Goal: Transaction & Acquisition: Purchase product/service

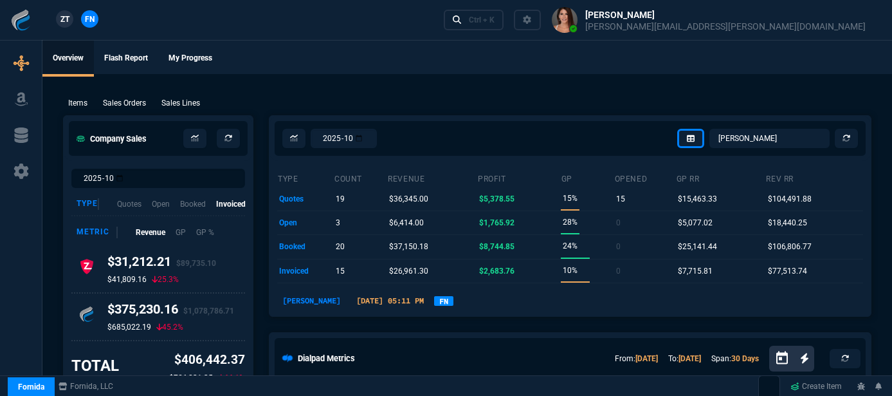
select select "12: [PERSON_NAME]"
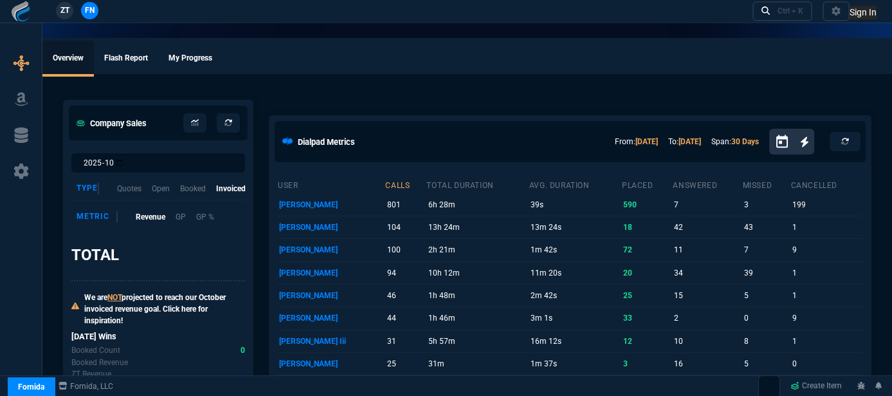
select select "12: [PERSON_NAME]"
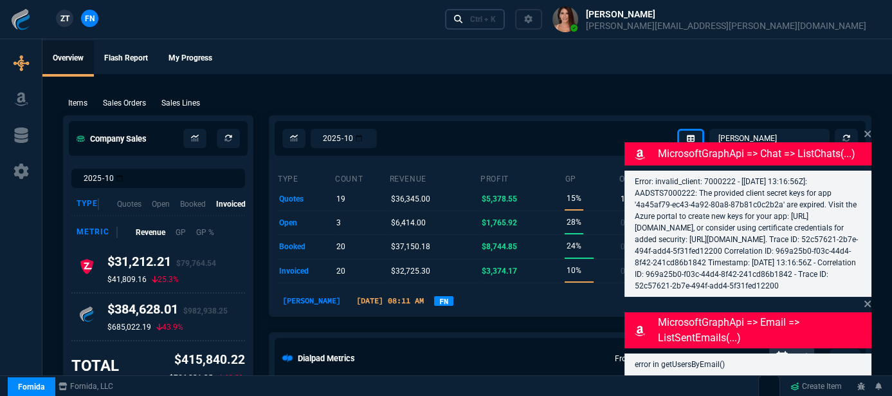
click at [496, 23] on div "Ctrl + K" at bounding box center [483, 19] width 26 height 10
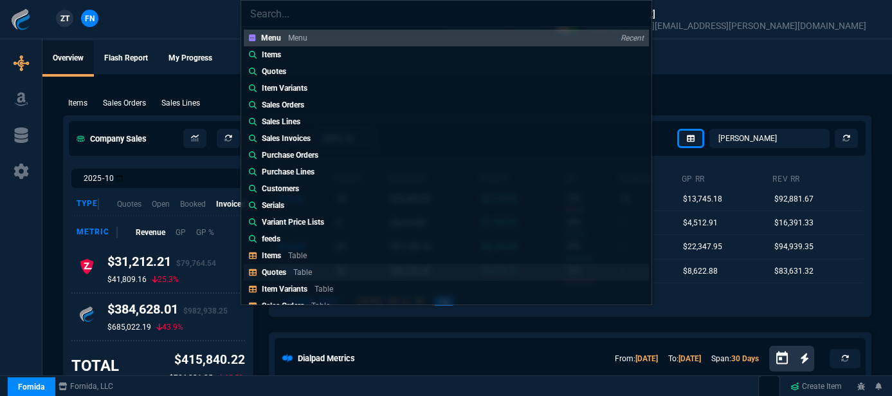
click at [300, 275] on p "Table" at bounding box center [302, 272] width 19 height 9
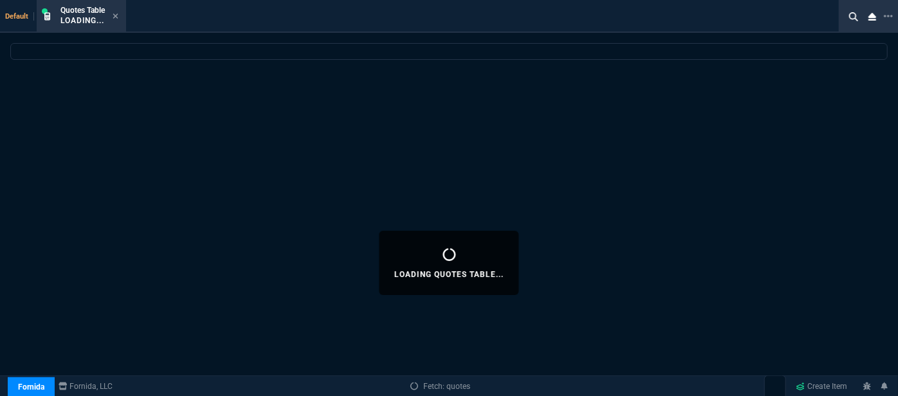
select select
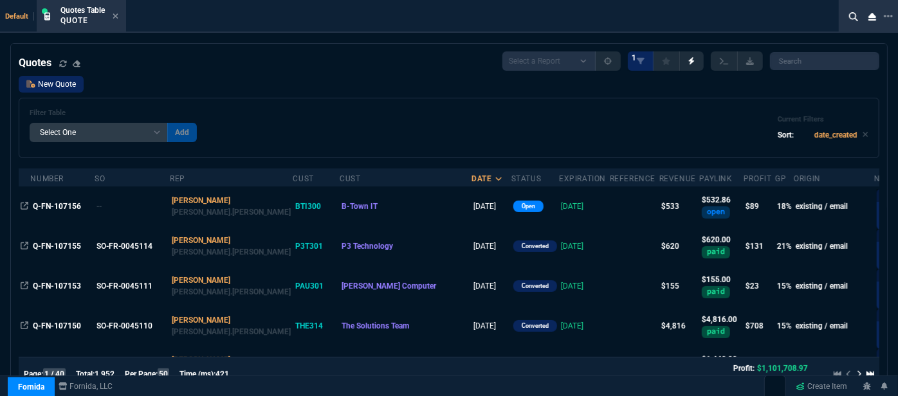
click at [46, 83] on link "New Quote" at bounding box center [51, 84] width 65 height 17
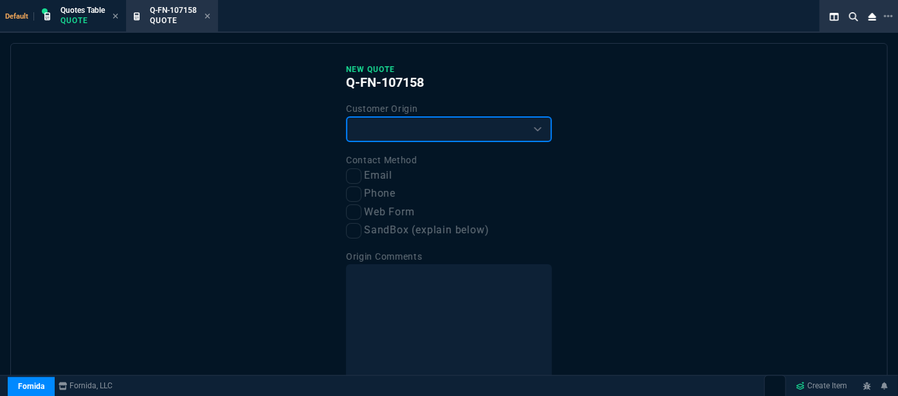
click at [454, 131] on select "Existing Customer Amazon Lead (first order) Website Lead (first order) Called (…" at bounding box center [449, 129] width 206 height 26
select select "existing"
click at [346, 116] on select "Existing Customer Amazon Lead (first order) Website Lead (first order) Called (…" at bounding box center [449, 129] width 206 height 26
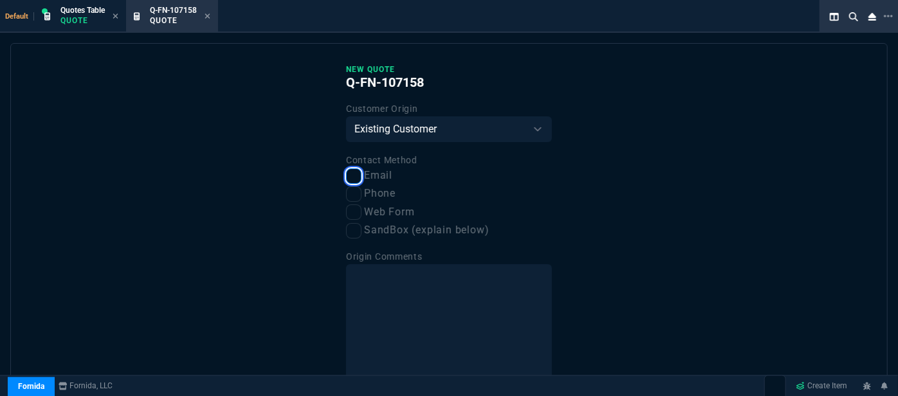
click at [349, 184] on input "Email" at bounding box center [353, 176] width 15 height 15
checkbox input "true"
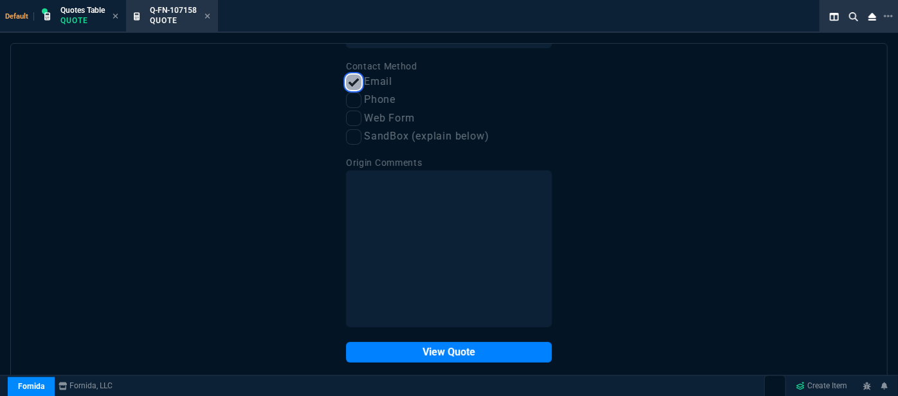
scroll to position [98, 0]
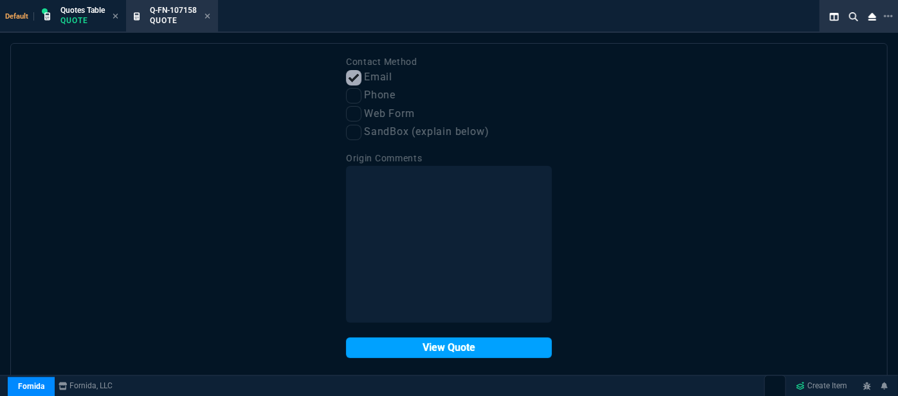
click at [405, 351] on button "View Quote" at bounding box center [449, 348] width 206 height 21
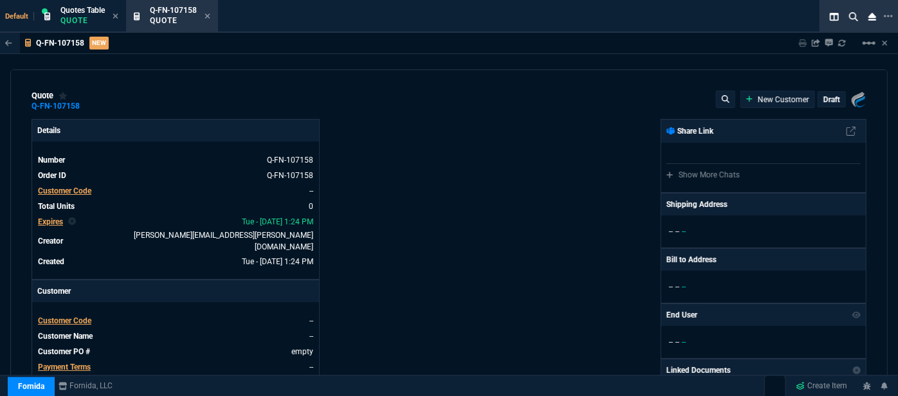
click at [62, 316] on span "Customer Code" at bounding box center [64, 320] width 53 height 9
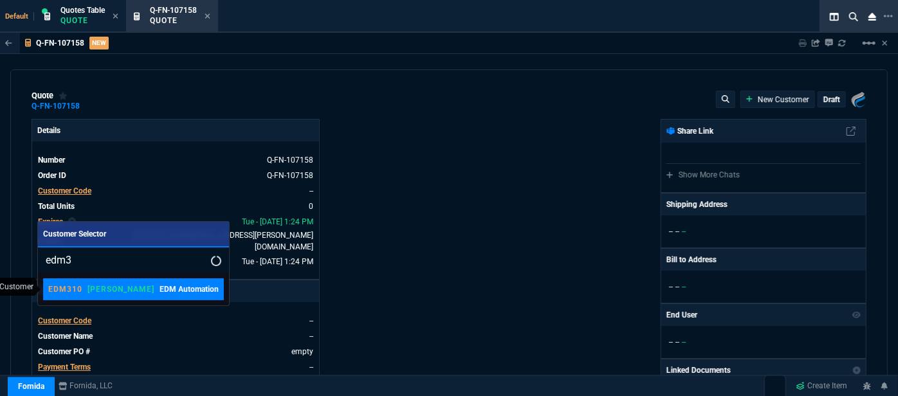
type input "edm3"
click at [175, 294] on div "EDM310 [PERSON_NAME] EDM Automation" at bounding box center [133, 290] width 170 height 12
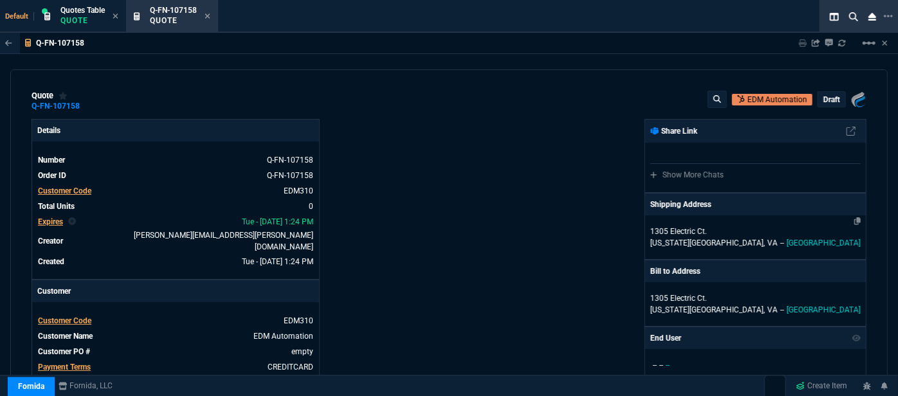
click at [782, 237] on p "[US_STATE][GEOGRAPHIC_DATA], [GEOGRAPHIC_DATA] -- [GEOGRAPHIC_DATA]" at bounding box center [755, 243] width 210 height 12
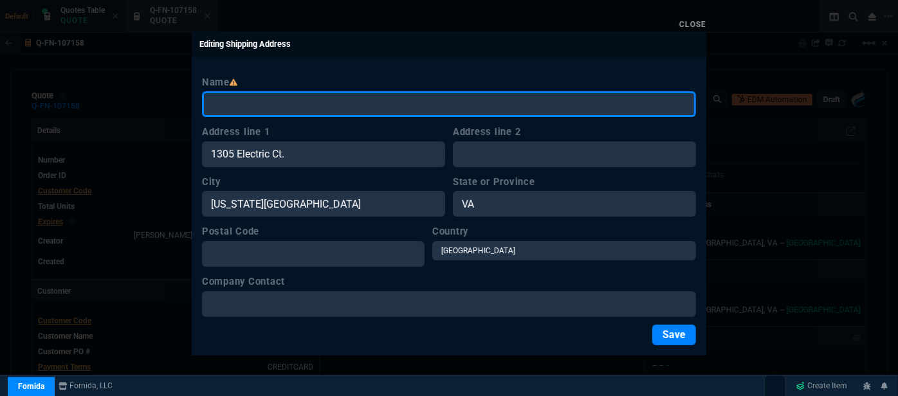
click at [396, 109] on input "Name" at bounding box center [449, 104] width 494 height 26
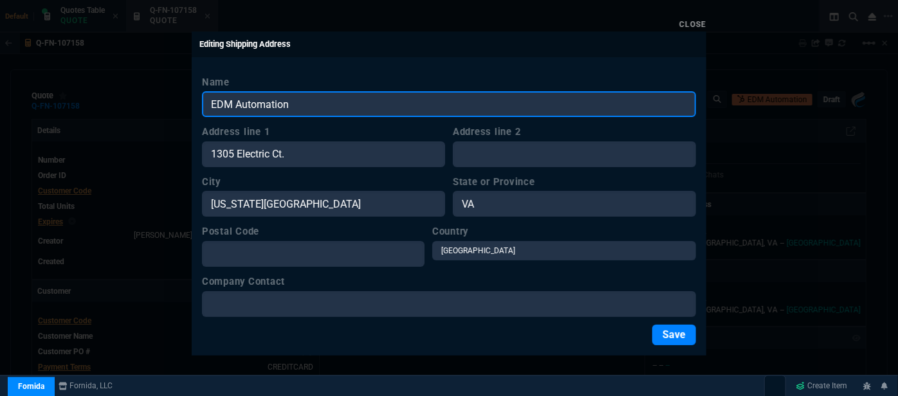
type input "EDM Automation"
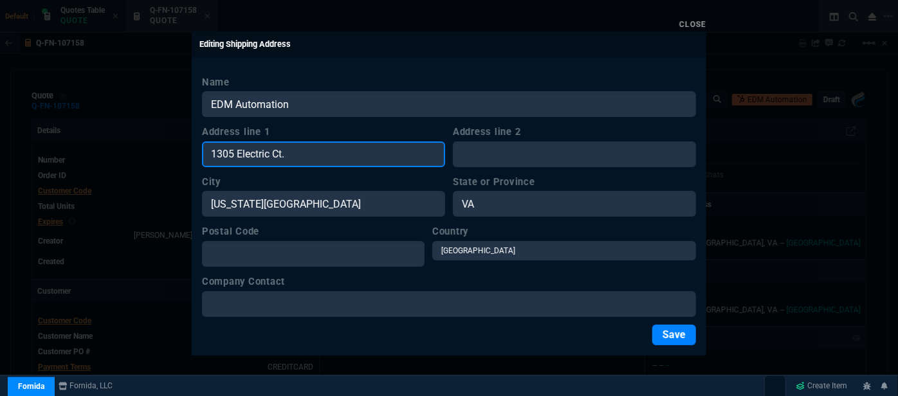
drag, startPoint x: 324, startPoint y: 146, endPoint x: 192, endPoint y: 135, distance: 133.0
click at [192, 135] on div "Name EDM Automation Address line 1 1305 Electric Ct. Address line 2 City [US_ST…" at bounding box center [449, 210] width 515 height 291
paste input "[STREET_ADDRESS][US_STATE]"
type input "[STREET_ADDRESS][US_STATE]"
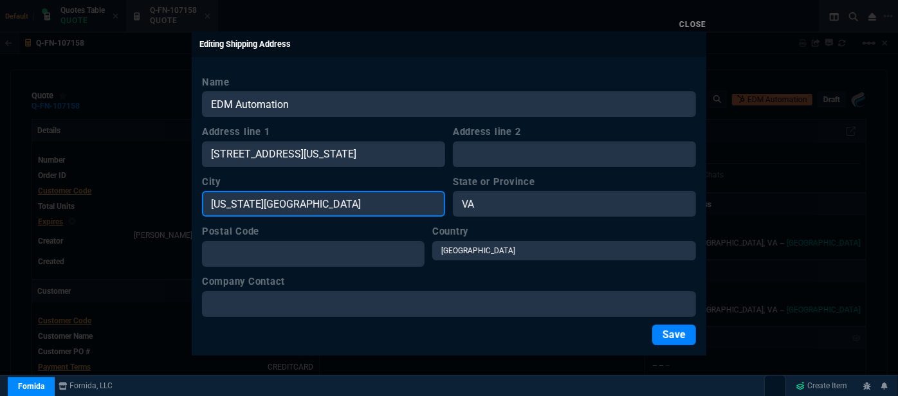
scroll to position [0, 0]
click at [310, 204] on input "[US_STATE][GEOGRAPHIC_DATA]" at bounding box center [323, 204] width 243 height 26
drag, startPoint x: 279, startPoint y: 194, endPoint x: 138, endPoint y: 165, distance: 144.0
click at [138, 165] on div "Close Editing Shipping Address Name EDM Automation Address line [STREET_ADDRESS…" at bounding box center [449, 198] width 898 height 396
paste input "[STREET_ADDRESS][US_STATE]"
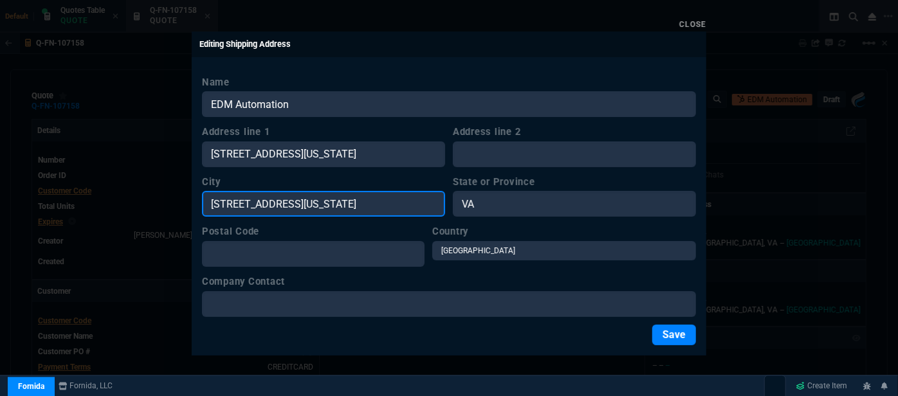
scroll to position [0, 27]
type input "[STREET_ADDRESS][US_STATE]"
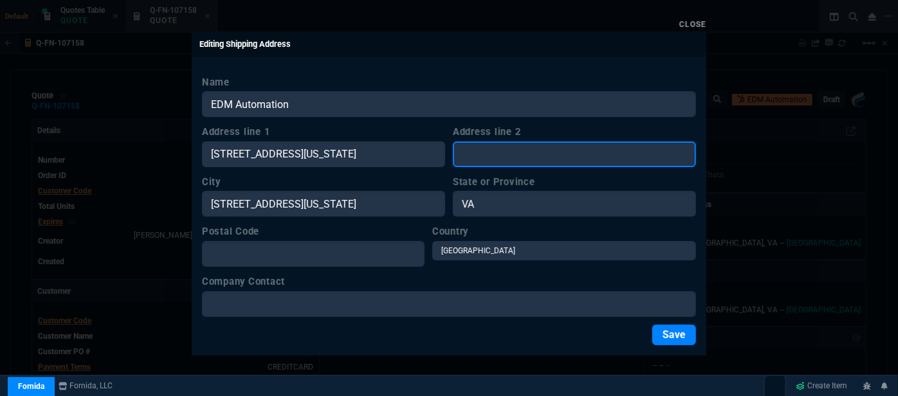
click at [529, 149] on input "Address line 2" at bounding box center [574, 155] width 243 height 26
paste input "[STREET_ADDRESS][US_STATE]"
type input "[STREET_ADDRESS][US_STATE]"
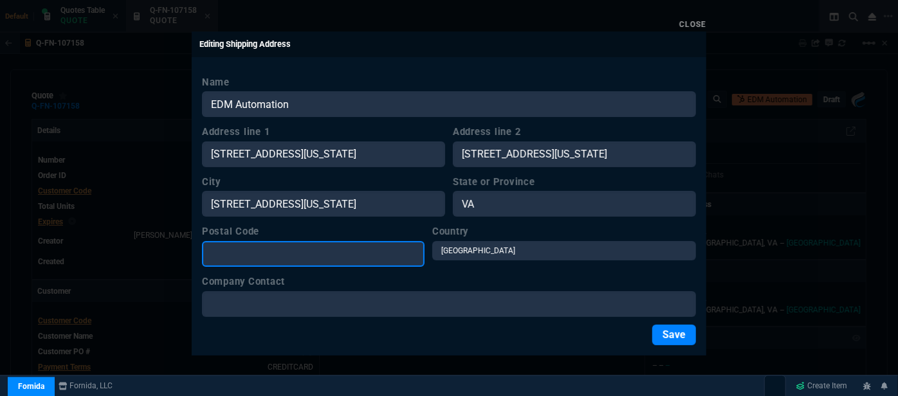
scroll to position [0, 0]
click at [273, 251] on input "Postal Code" at bounding box center [313, 254] width 223 height 26
paste input "[STREET_ADDRESS][US_STATE]"
click at [410, 248] on input "[STREET_ADDRESS][US_STATE]" at bounding box center [313, 254] width 223 height 26
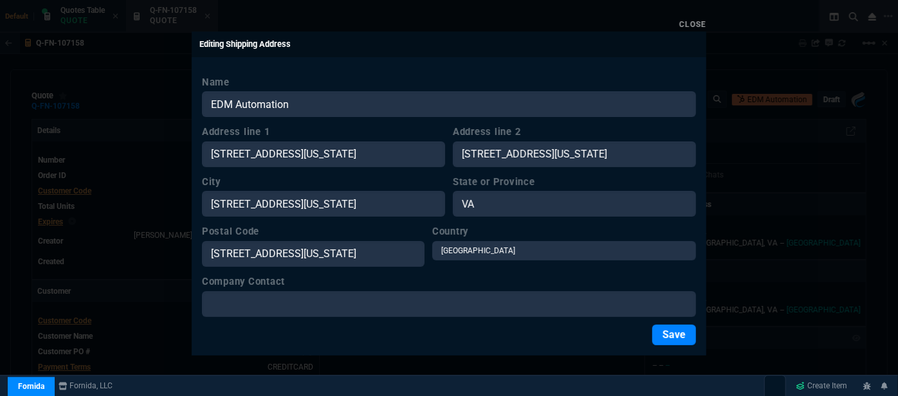
scroll to position [0, 0]
click at [425, 234] on label "Postal Code" at bounding box center [313, 232] width 223 height 14
click at [425, 241] on input "[STREET_ADDRESS][US_STATE]" at bounding box center [313, 254] width 223 height 26
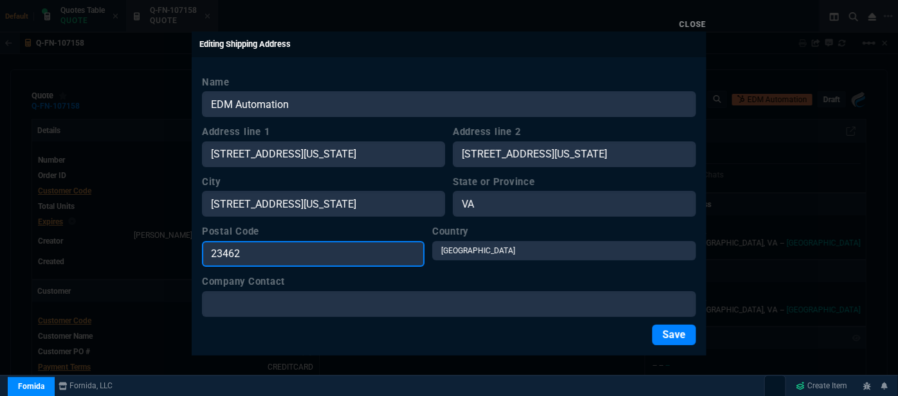
type input "23462"
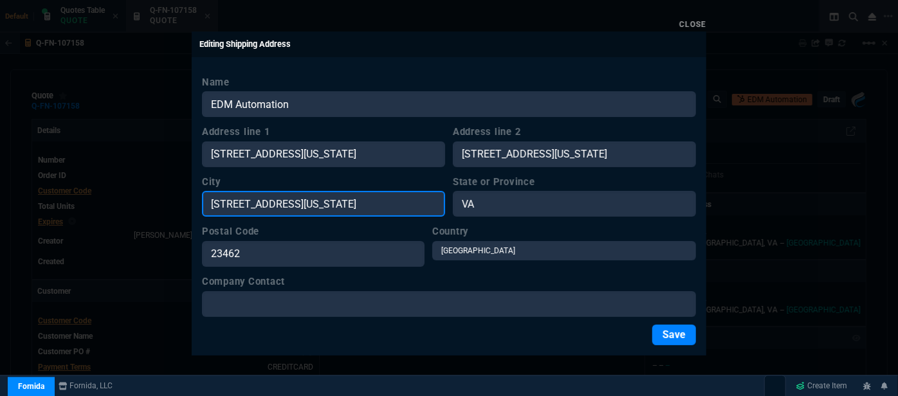
click at [352, 205] on input "[STREET_ADDRESS][US_STATE]" at bounding box center [323, 204] width 243 height 26
click at [352, 205] on input "[US_STATE][GEOGRAPHIC_DATA]" at bounding box center [323, 204] width 243 height 26
type input "[US_STATE][GEOGRAPHIC_DATA]"
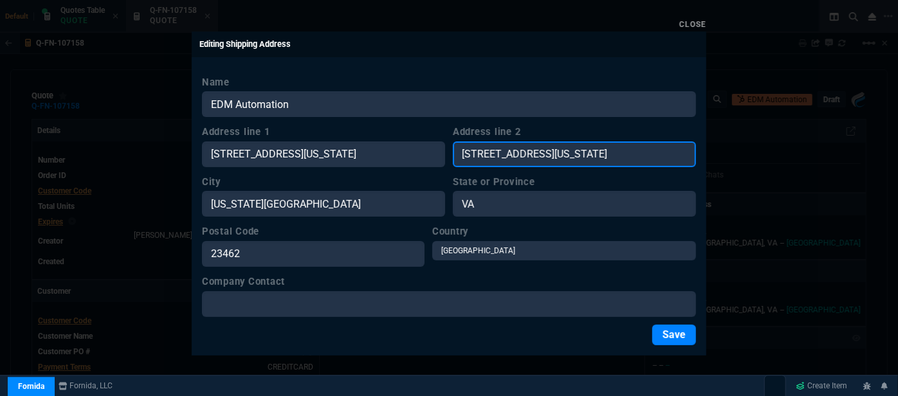
click at [558, 153] on input "[STREET_ADDRESS][US_STATE]" at bounding box center [574, 155] width 243 height 26
click at [625, 155] on input "[GEOGRAPHIC_DATA][STREET_ADDRESS][US_STATE]" at bounding box center [574, 155] width 243 height 26
type input "Suite 248"
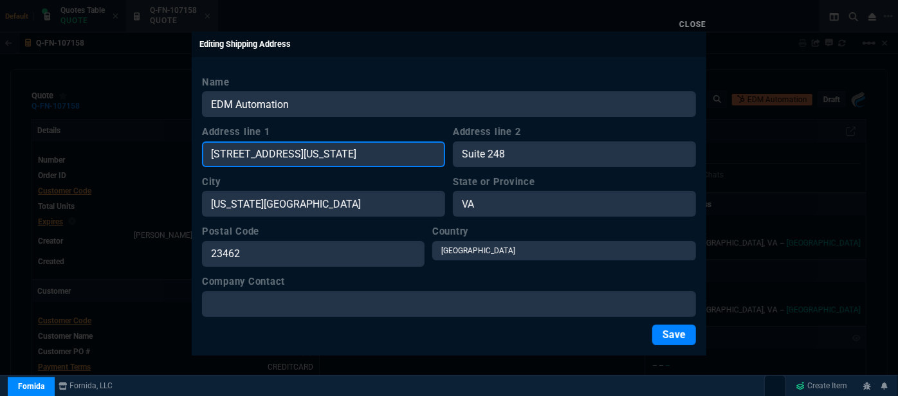
scroll to position [0, 27]
drag, startPoint x: 355, startPoint y: 152, endPoint x: 481, endPoint y: 157, distance: 126.2
click at [481, 157] on div "Address line 1 [STREET_ADDRESS][US_STATE] Address line 2 Suite 248" at bounding box center [449, 146] width 494 height 42
click at [434, 156] on input "[STREET_ADDRESS]" at bounding box center [323, 155] width 243 height 26
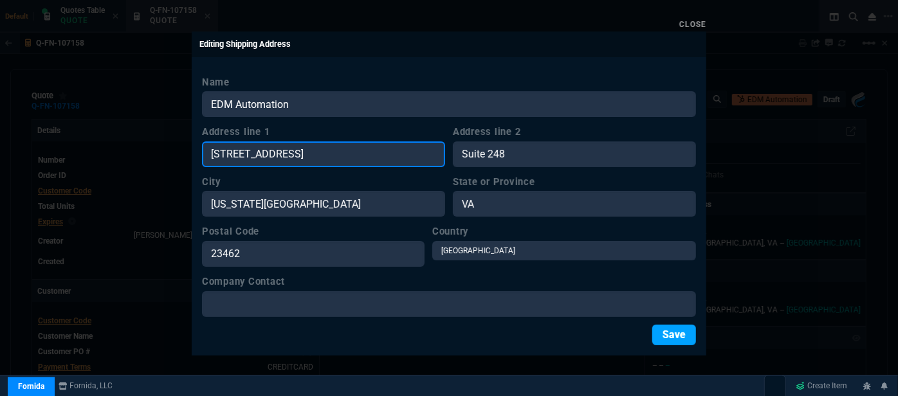
type input "[STREET_ADDRESS]"
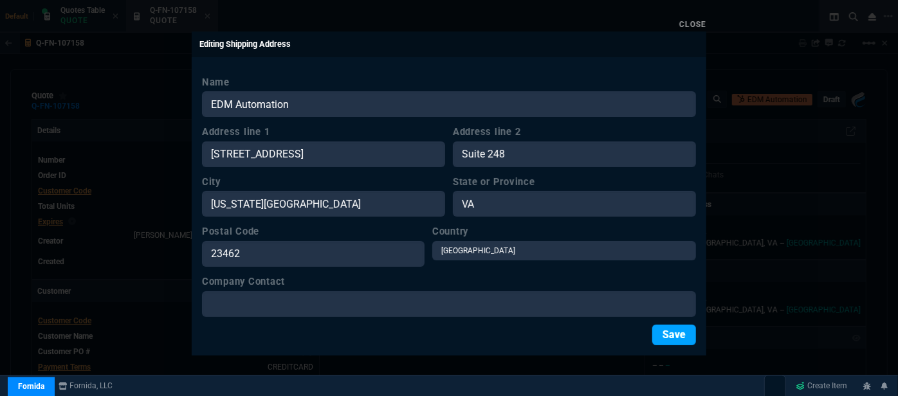
click at [660, 334] on button "Save" at bounding box center [674, 335] width 44 height 21
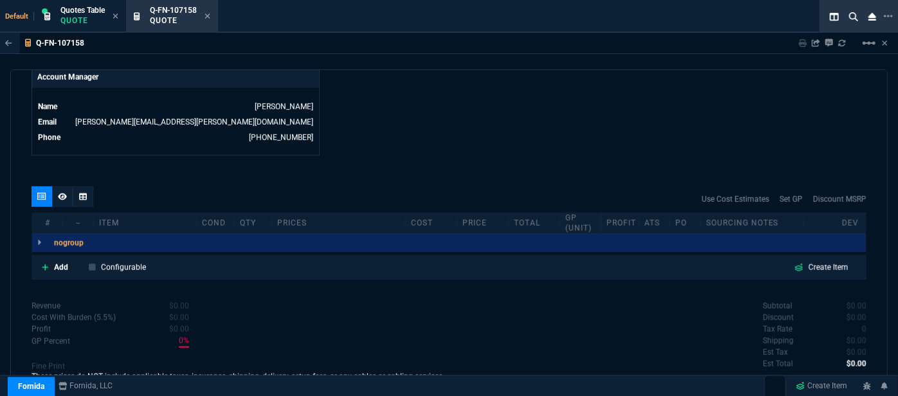
scroll to position [643, 0]
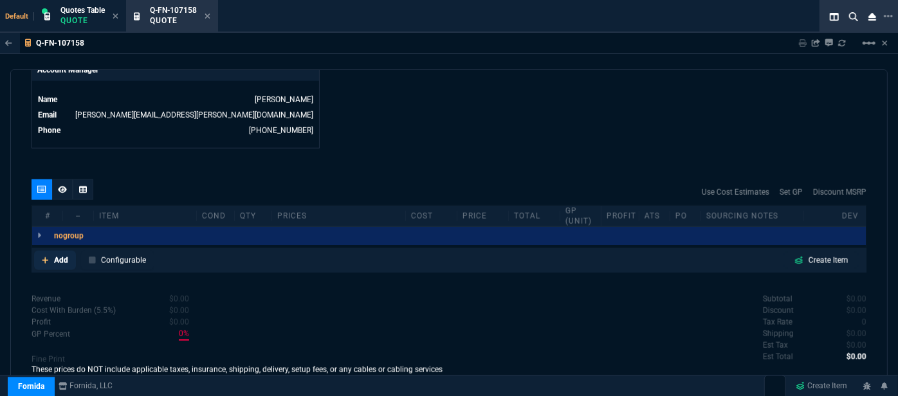
click at [42, 257] on icon at bounding box center [45, 261] width 7 height 8
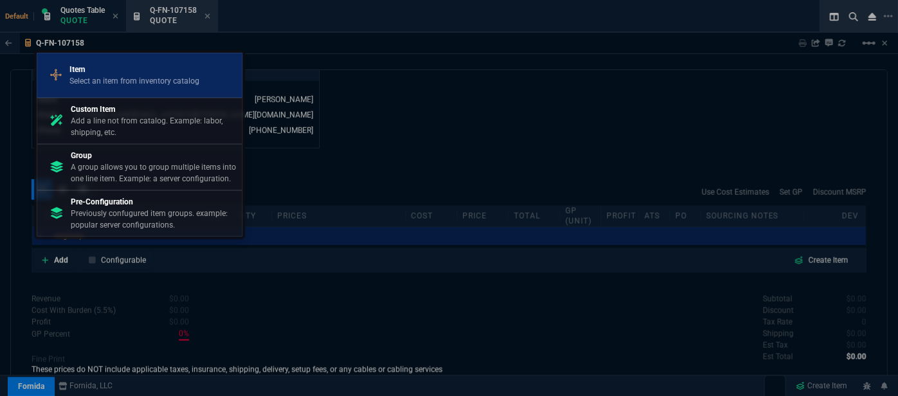
click at [140, 86] on p "Select an item from inventory catalog" at bounding box center [134, 81] width 130 height 12
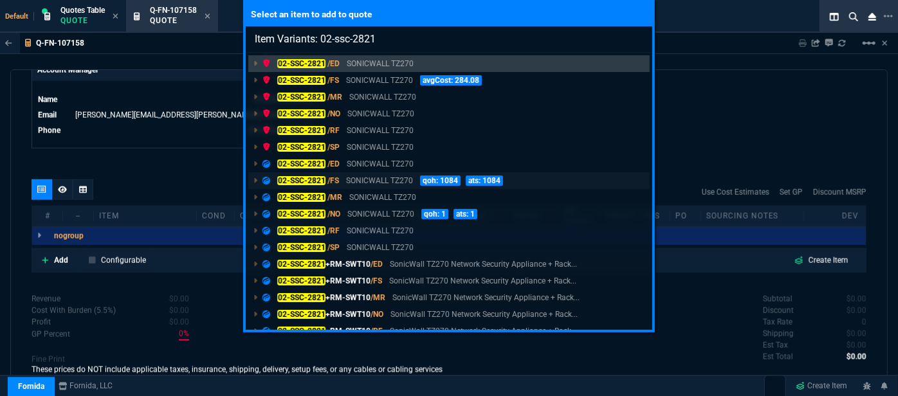
type input "Item Variants: 02-ssc-2821"
click at [389, 184] on p "SONICWALL TZ270" at bounding box center [379, 181] width 67 height 12
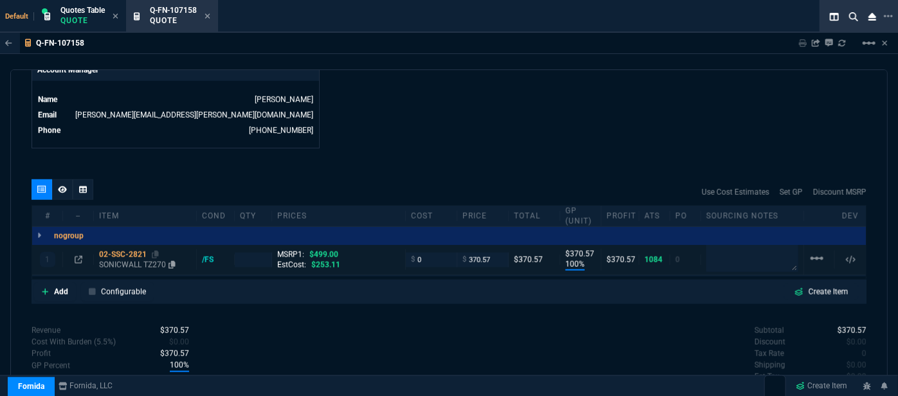
type input "100"
type input "371"
type input "26"
click at [125, 260] on p "SONICWALL TZ270" at bounding box center [145, 265] width 92 height 10
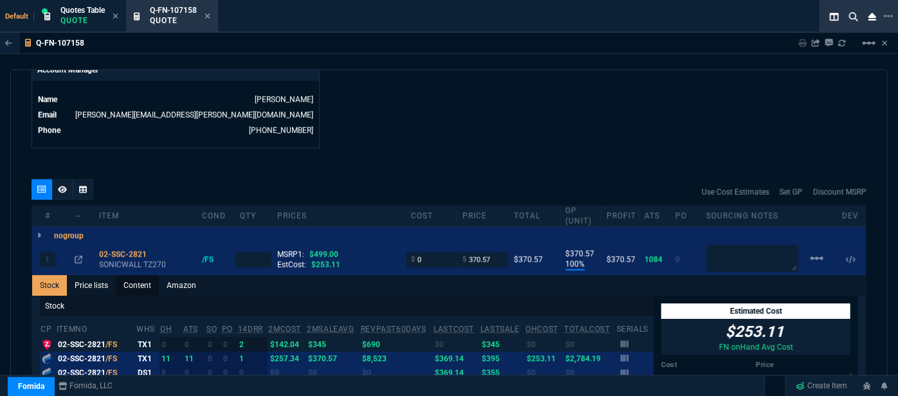
click at [143, 275] on link "Content" at bounding box center [137, 285] width 43 height 21
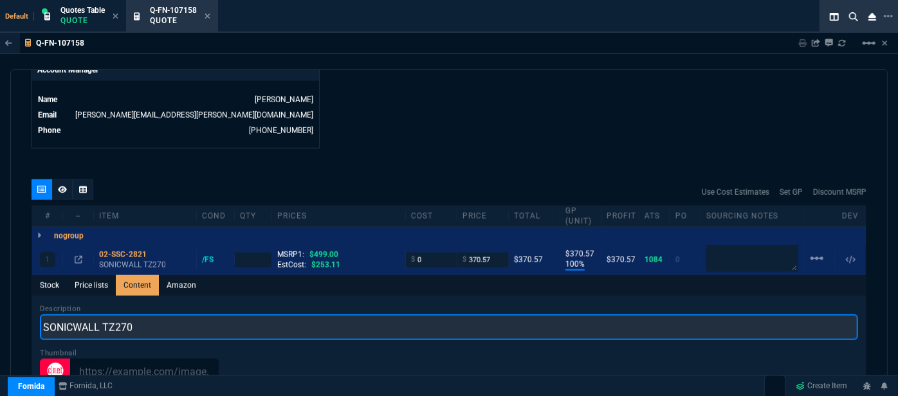
click at [207, 315] on input "SONICWALL TZ270" at bounding box center [449, 328] width 818 height 26
type input "SONICWALL TZ270 NETWORK SECURITY APPLIANCE"
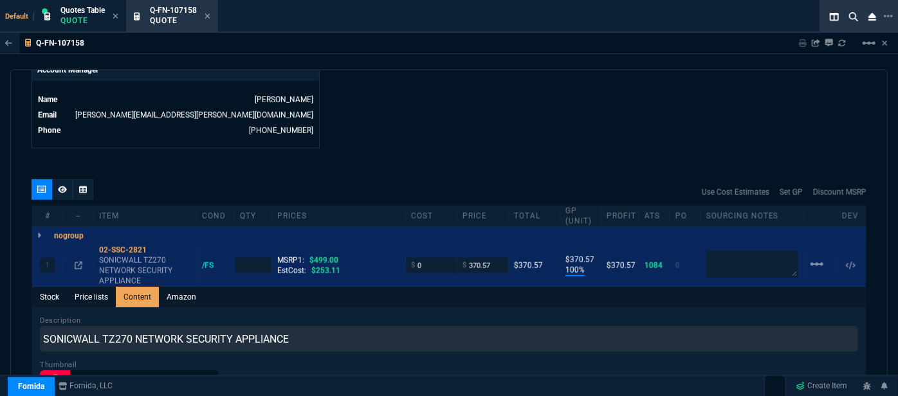
type input "1"
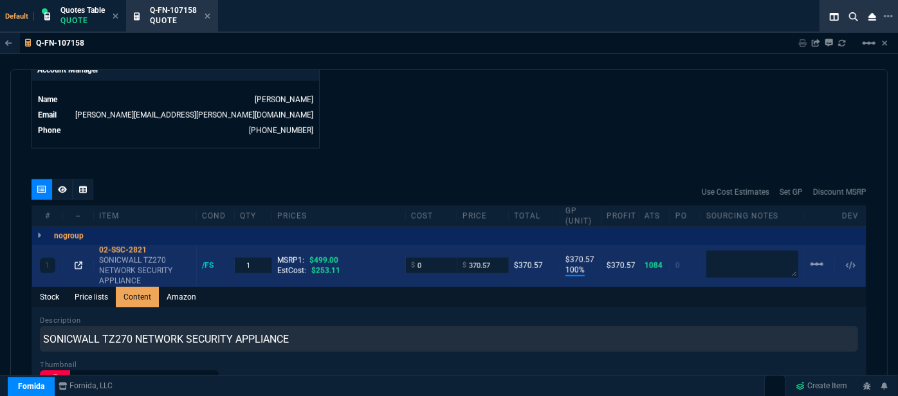
click at [76, 262] on icon at bounding box center [79, 266] width 8 height 8
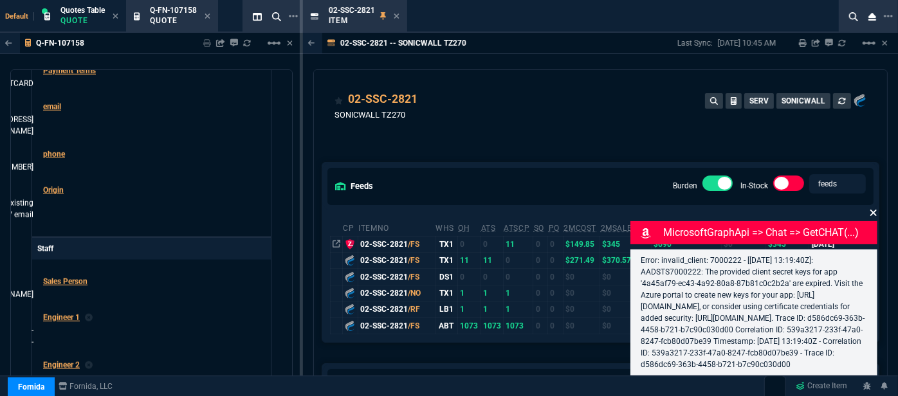
click at [874, 208] on icon at bounding box center [874, 213] width 8 height 10
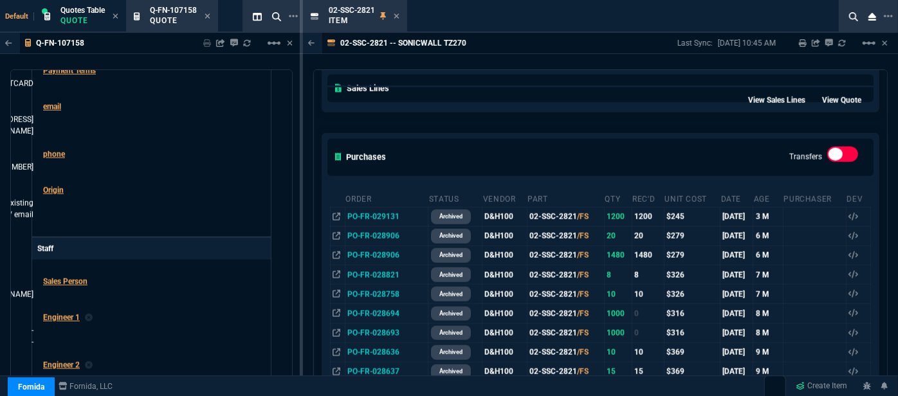
scroll to position [701, 0]
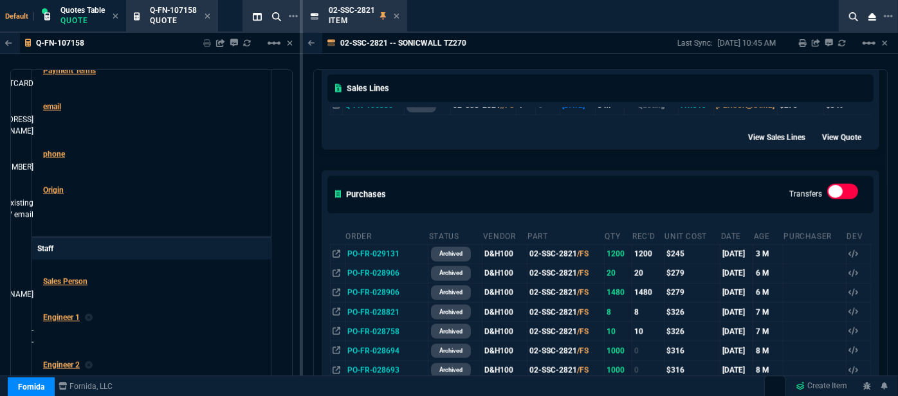
click at [528, 171] on div "Purchases Transfers" at bounding box center [600, 194] width 556 height 47
click at [399, 15] on div "02-SSC-2821 Item" at bounding box center [355, 17] width 99 height 28
click at [396, 14] on icon at bounding box center [397, 16] width 6 height 8
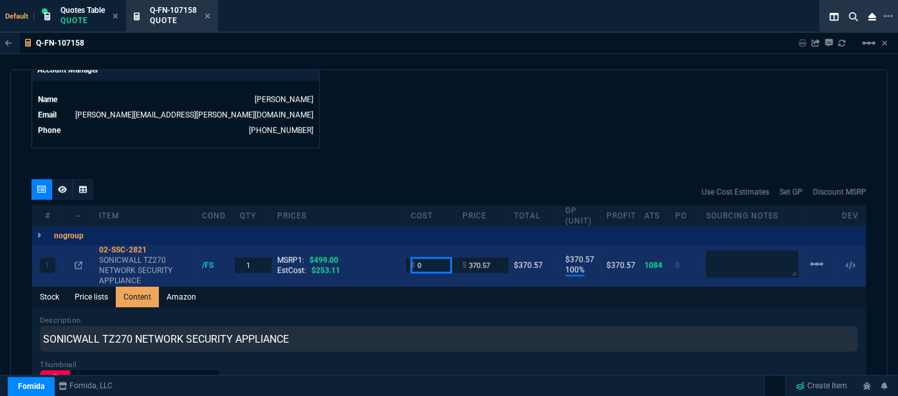
drag, startPoint x: 423, startPoint y: 254, endPoint x: 399, endPoint y: 246, distance: 24.6
click at [399, 246] on div "1 02-SSC-2821 SONICWALL TZ270 NETWORK SECURITY APPLIANCE /FS 1 MSRP1: $499.00 E…" at bounding box center [449, 266] width 834 height 42
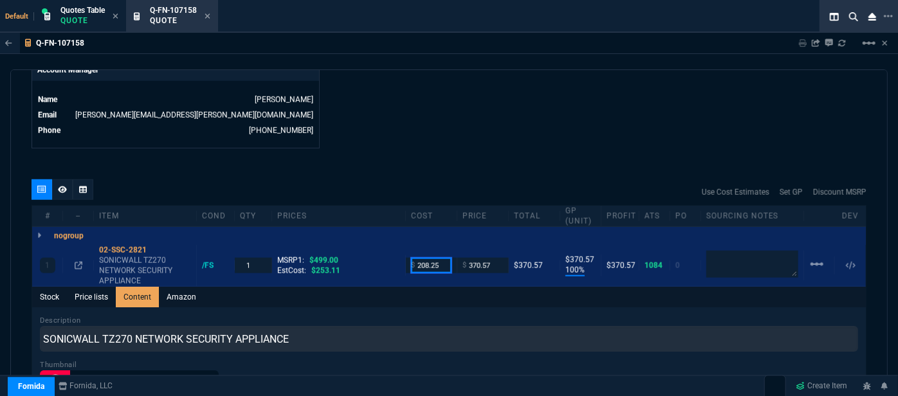
type input "208.25"
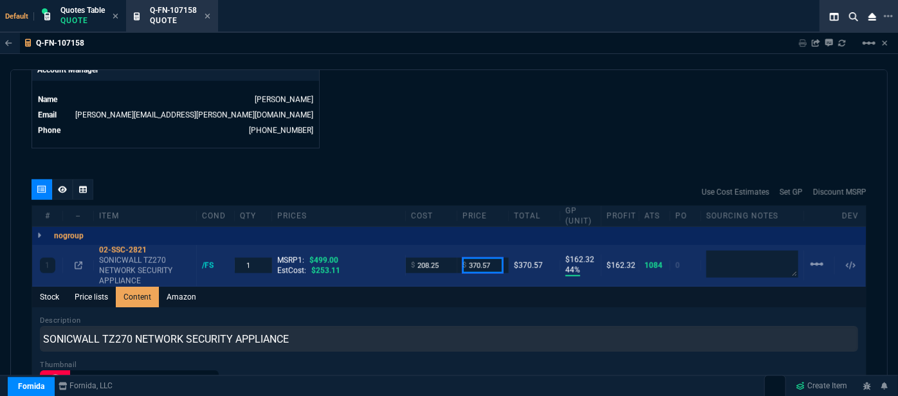
click at [495, 258] on input "370.57" at bounding box center [483, 265] width 41 height 15
type input "4"
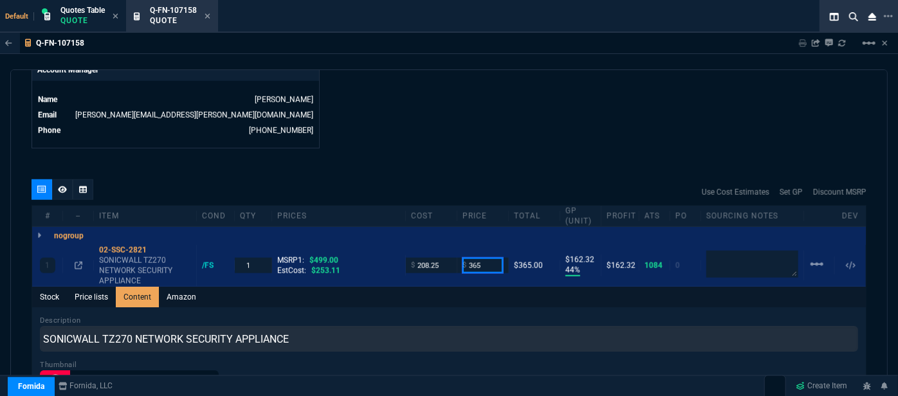
type input "365"
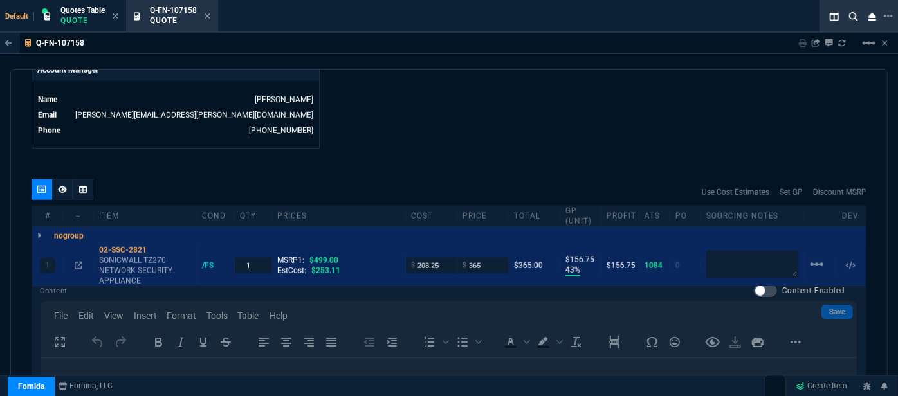
scroll to position [935, 0]
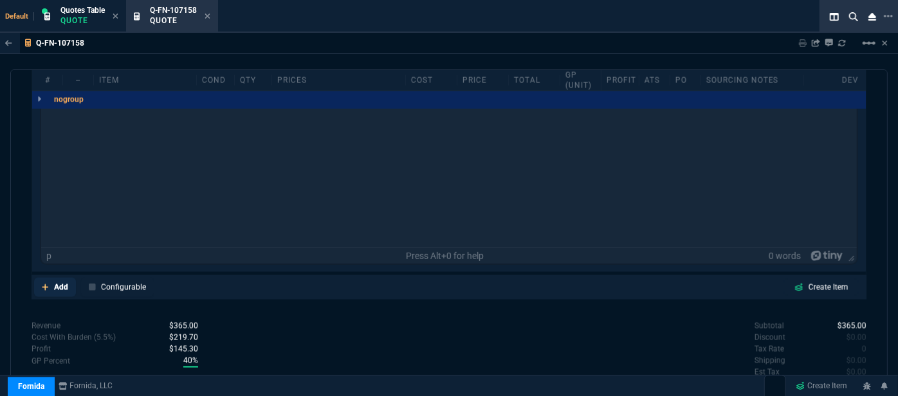
click at [43, 284] on icon at bounding box center [45, 288] width 7 height 8
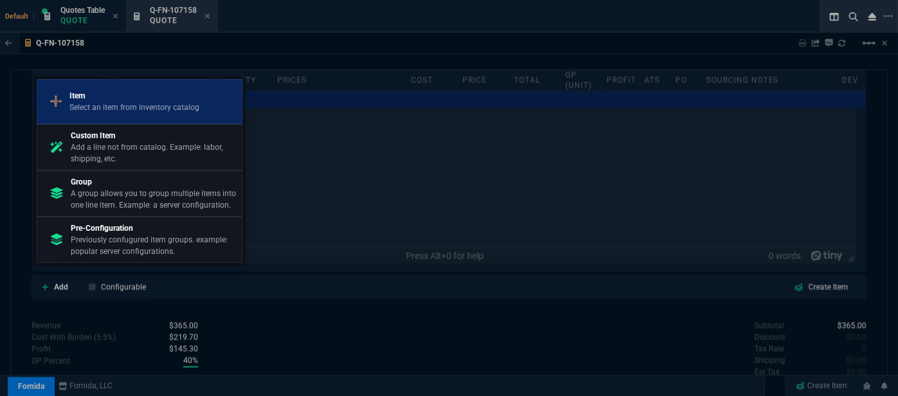
click at [110, 105] on p "Select an item from inventory catalog" at bounding box center [134, 108] width 130 height 12
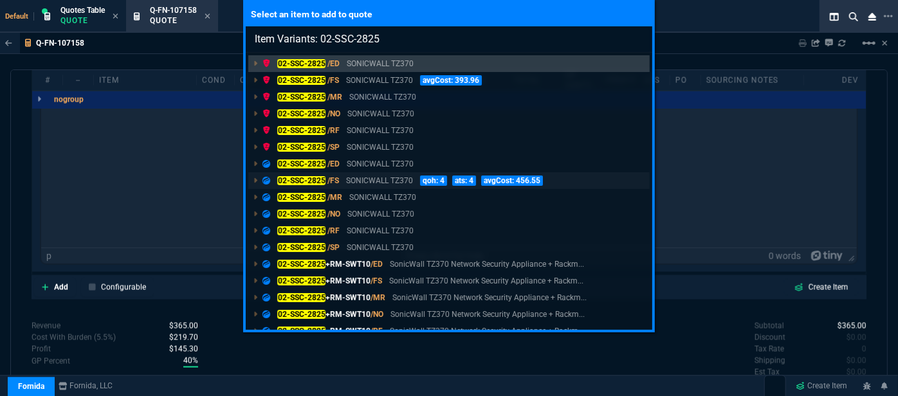
type input "Item Variants: 02-SSC-2825"
click at [456, 181] on p "ats: 4" at bounding box center [464, 181] width 24 height 10
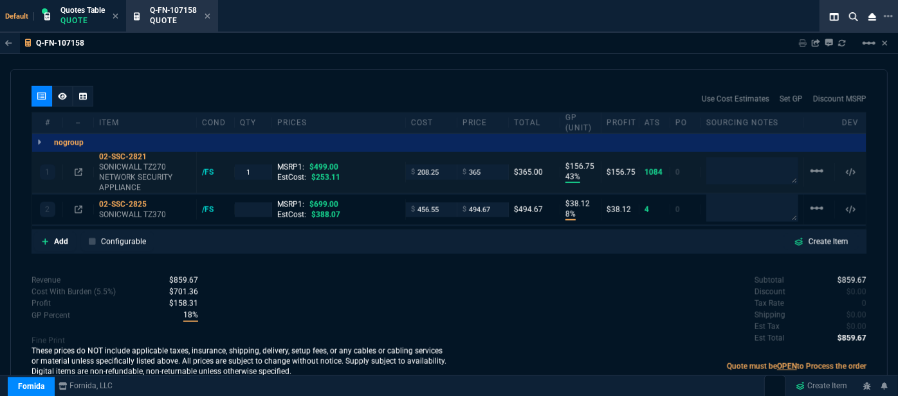
type input "43"
type input "157"
type input "8"
type input "38"
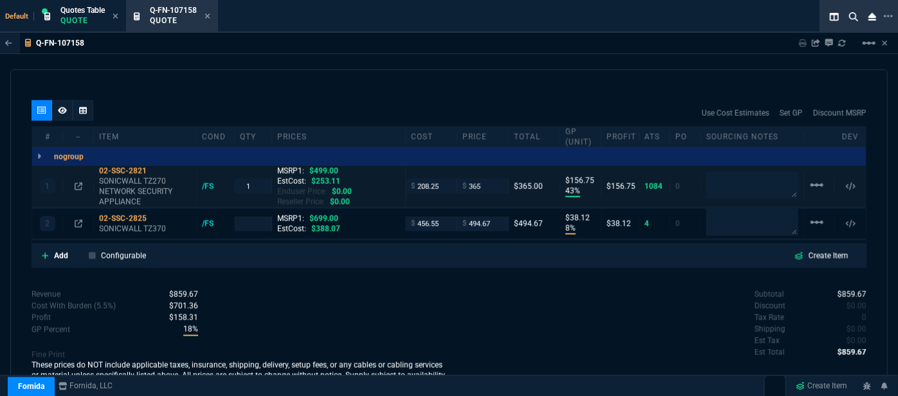
type input "27"
type input "29"
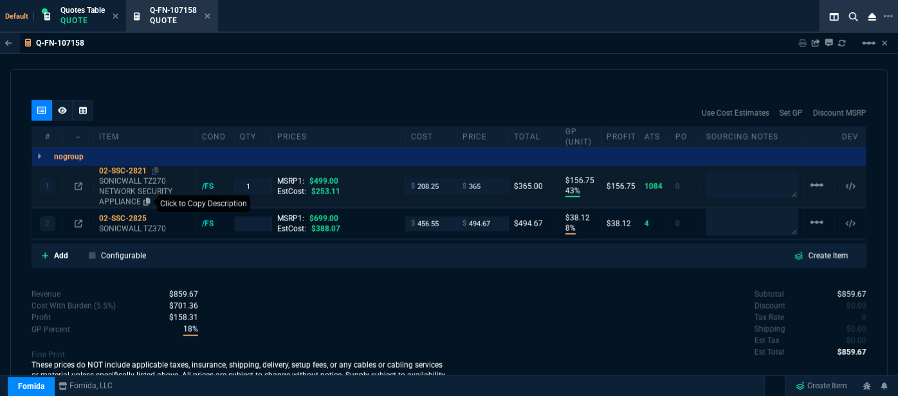
click at [143, 197] on nx-icon at bounding box center [146, 201] width 10 height 9
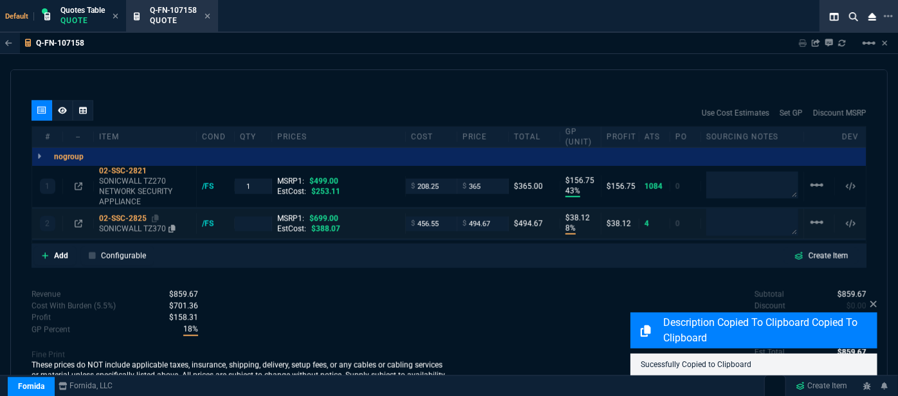
click at [154, 224] on p "SONICWALL TZ370" at bounding box center [145, 229] width 92 height 10
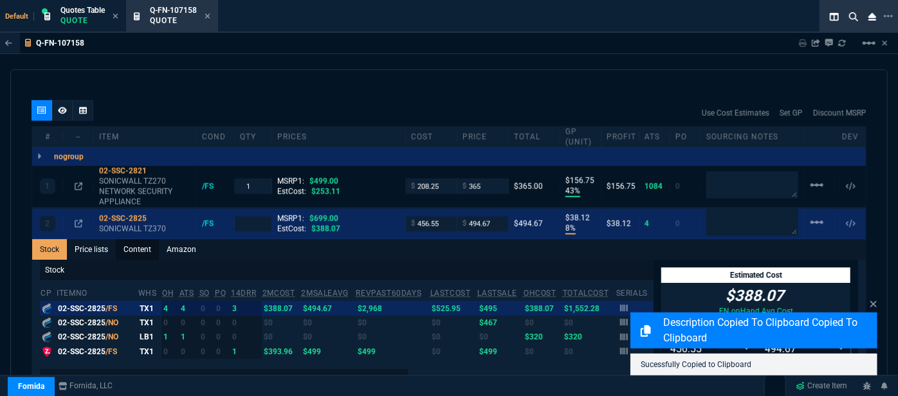
click at [149, 239] on link "Content" at bounding box center [137, 249] width 43 height 21
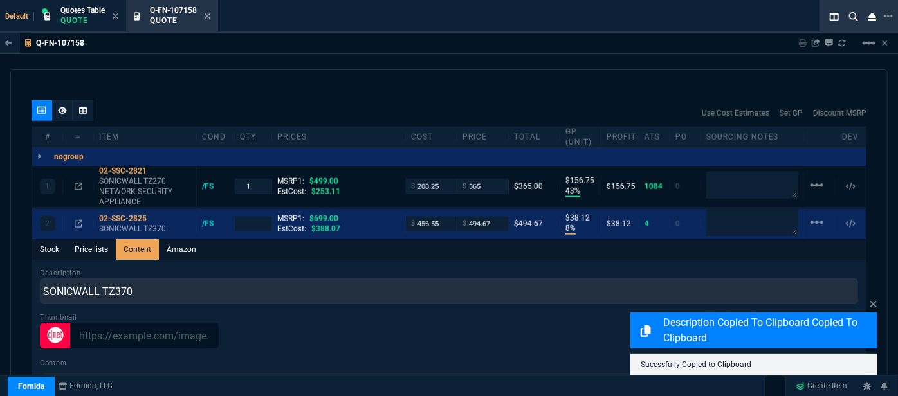
scroll to position [0, 0]
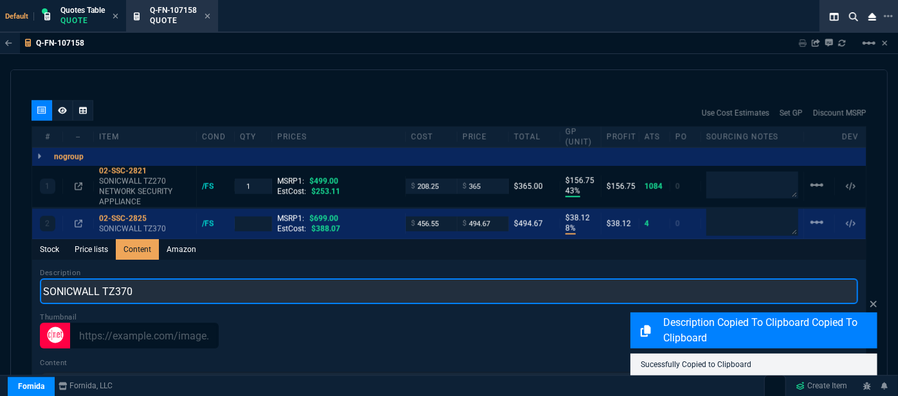
drag, startPoint x: 147, startPoint y: 273, endPoint x: 27, endPoint y: 273, distance: 120.3
click at [27, 273] on div "quote Q-FN-107158 EDM Automation draft Fornida, LLC [STREET_ADDRESS] Details Nu…" at bounding box center [448, 237] width 877 height 337
paste input "270 NETWORK SECURITY APPLIANCE"
click at [120, 279] on input "SONICWALL TZ270 NETWORK SECURITY APPLIANCE" at bounding box center [449, 292] width 818 height 26
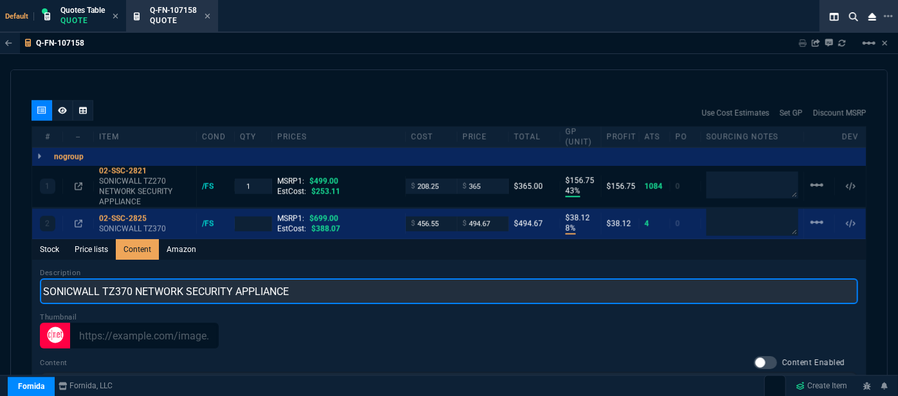
type input "SONICWALL TZ370 NETWORK SECURITY APPLIANCE"
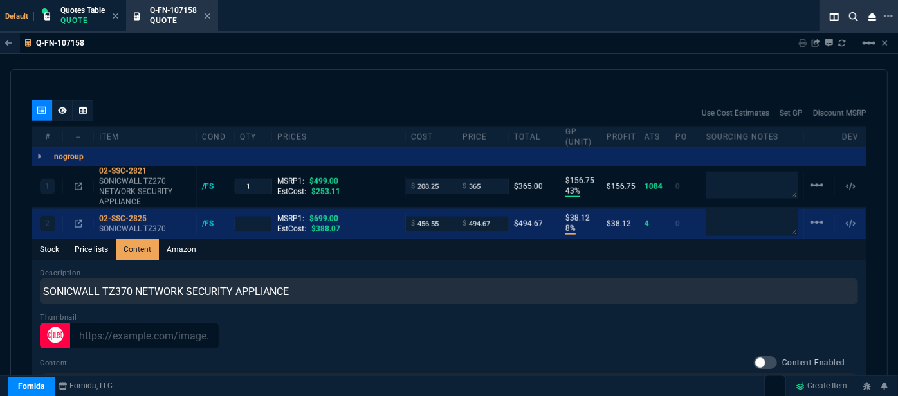
click at [369, 46] on div "Q-FN-107158 Sharing Q-FN-107158 Link Dev Link Share on Teams linear_scale" at bounding box center [449, 43] width 898 height 21
type input "1"
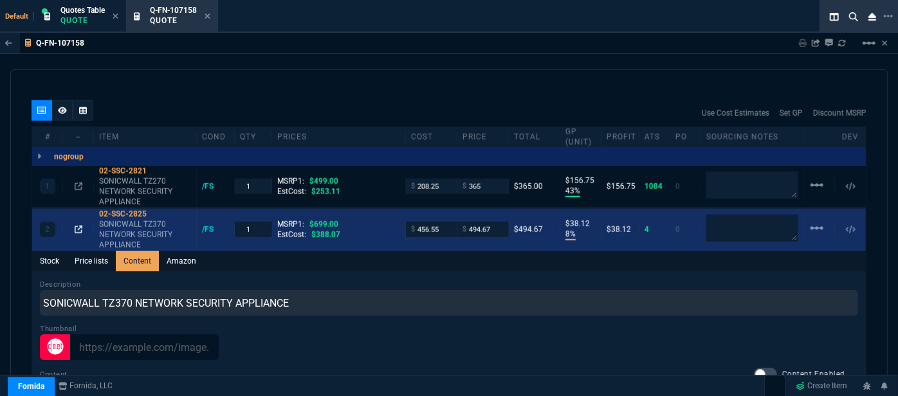
click at [78, 226] on icon at bounding box center [79, 230] width 8 height 8
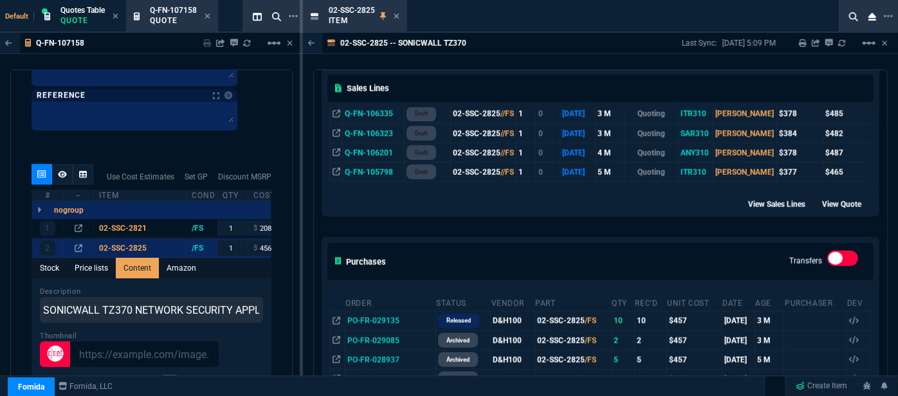
scroll to position [701, 0]
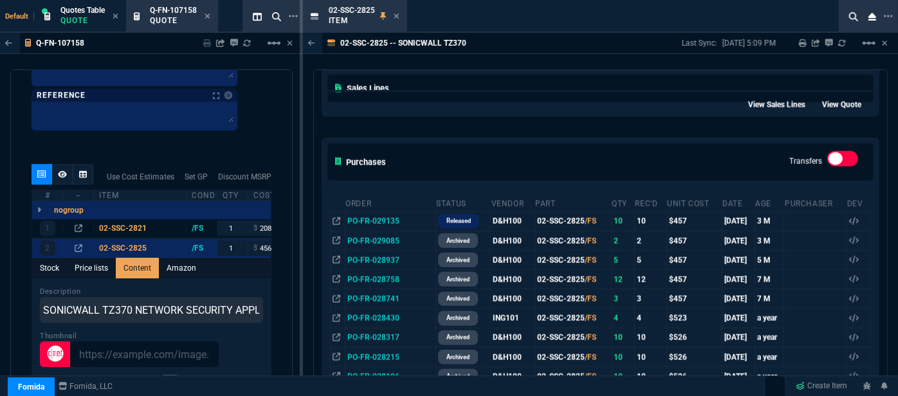
drag, startPoint x: 679, startPoint y: 129, endPoint x: 630, endPoint y: 118, distance: 50.0
click at [679, 138] on div "Purchases Transfers" at bounding box center [600, 161] width 556 height 47
click at [396, 16] on icon at bounding box center [396, 16] width 5 height 5
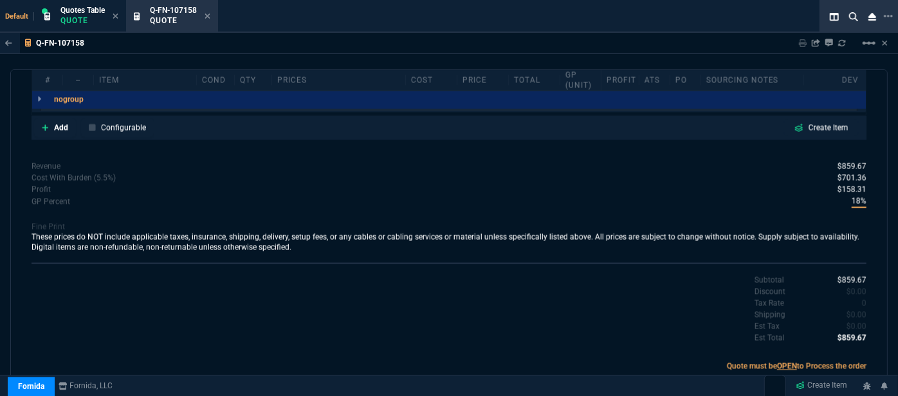
scroll to position [722, 0]
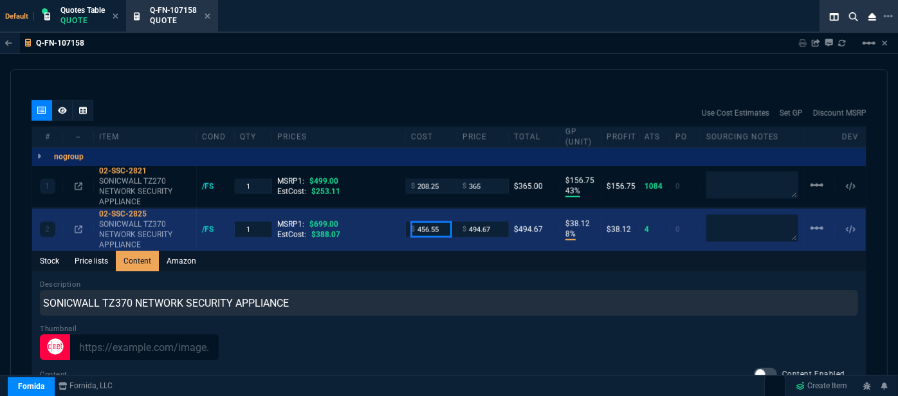
click at [441, 222] on input "456.55" at bounding box center [431, 229] width 41 height 15
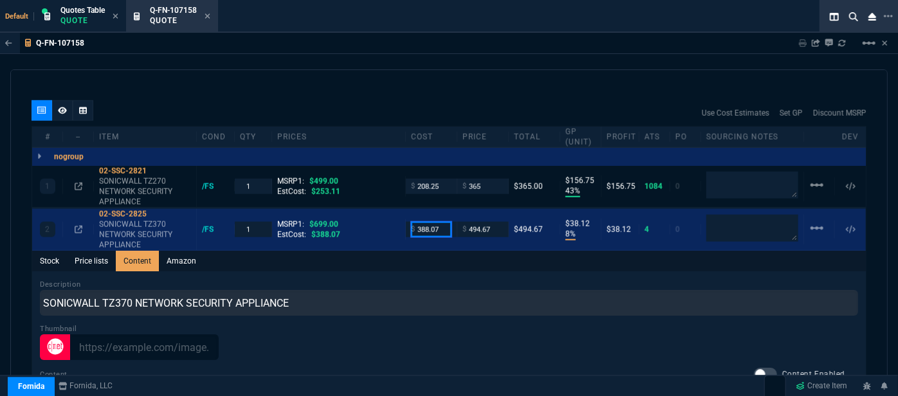
type input "388.07"
click at [448, 69] on div "quote Q-FN-107158 EDM Automation draft Fornida, LLC [STREET_ADDRESS] Details Nu…" at bounding box center [448, 237] width 877 height 337
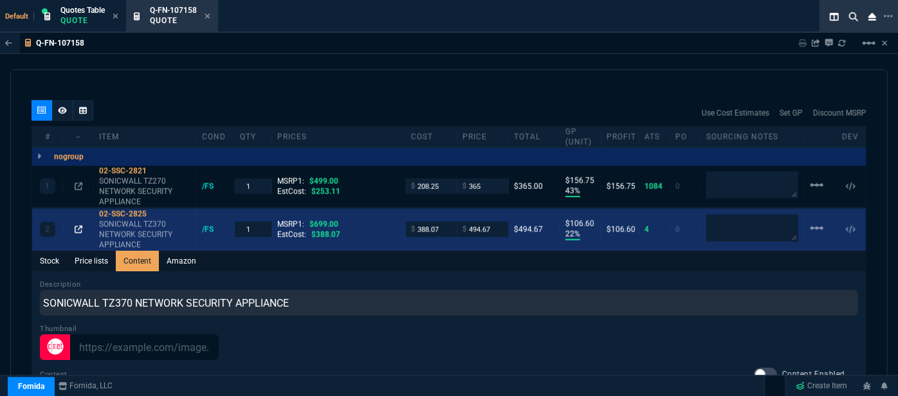
click at [76, 226] on icon at bounding box center [79, 230] width 8 height 8
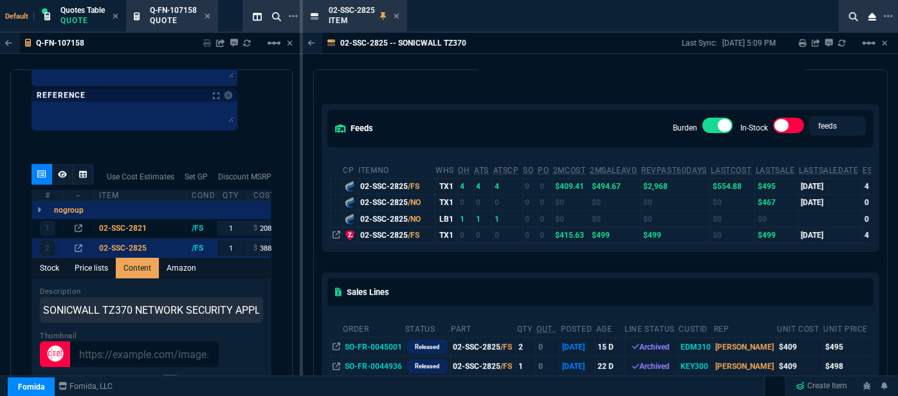
scroll to position [116, 0]
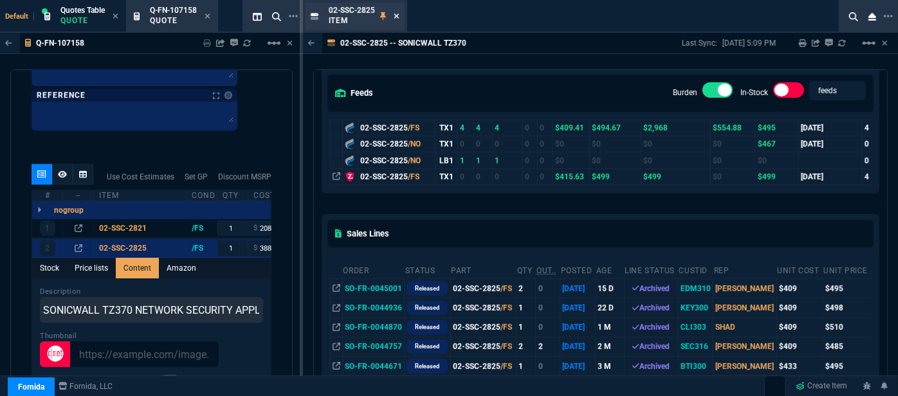
click at [396, 18] on icon at bounding box center [397, 16] width 6 height 8
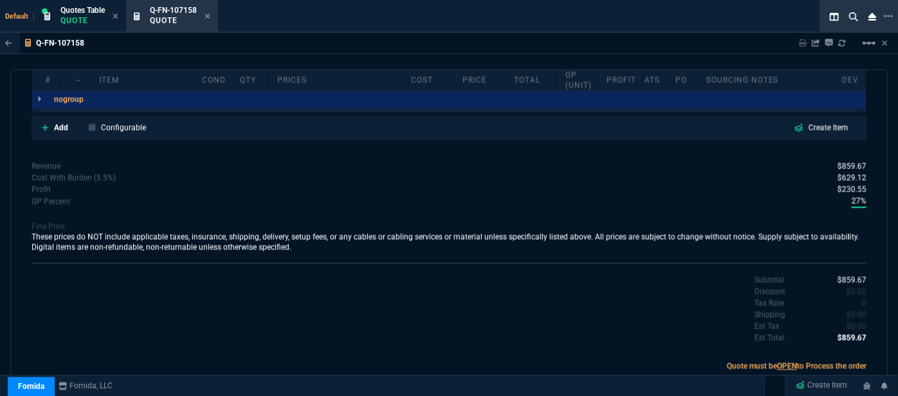
scroll to position [722, 0]
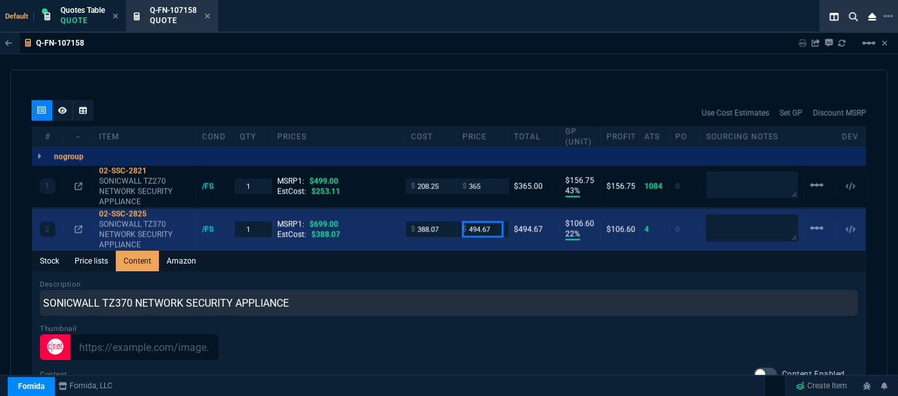
click at [490, 222] on input "494.67" at bounding box center [483, 229] width 41 height 15
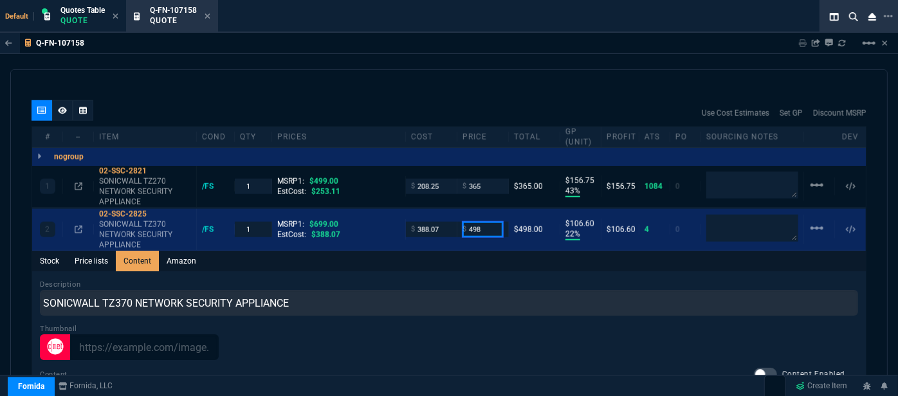
type input "498"
click at [500, 48] on div "Q-FN-107158 Sharing Q-FN-107158 Link Dev Link Share on Teams linear_scale" at bounding box center [449, 43] width 898 height 21
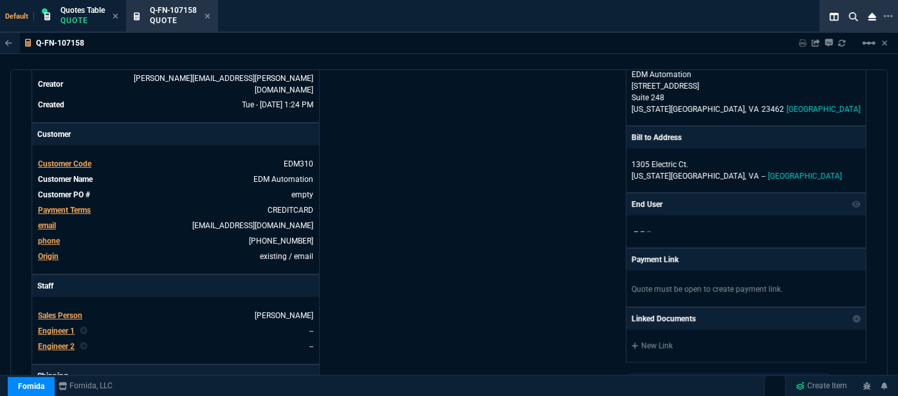
scroll to position [21, 0]
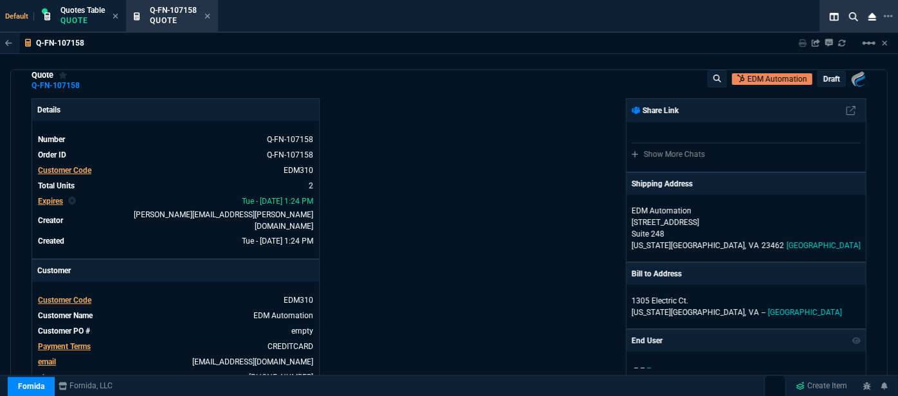
click at [827, 81] on p "draft" at bounding box center [831, 79] width 17 height 10
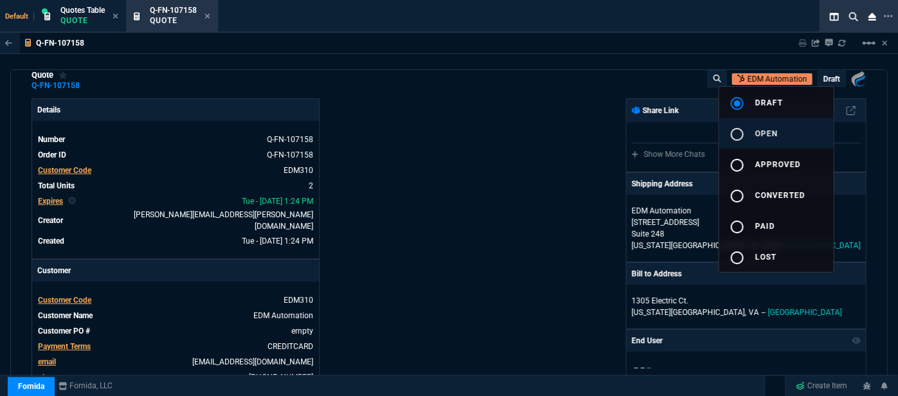
click at [791, 140] on button "radio_button_unchecked open" at bounding box center [776, 133] width 115 height 31
click at [523, 210] on div at bounding box center [449, 198] width 898 height 396
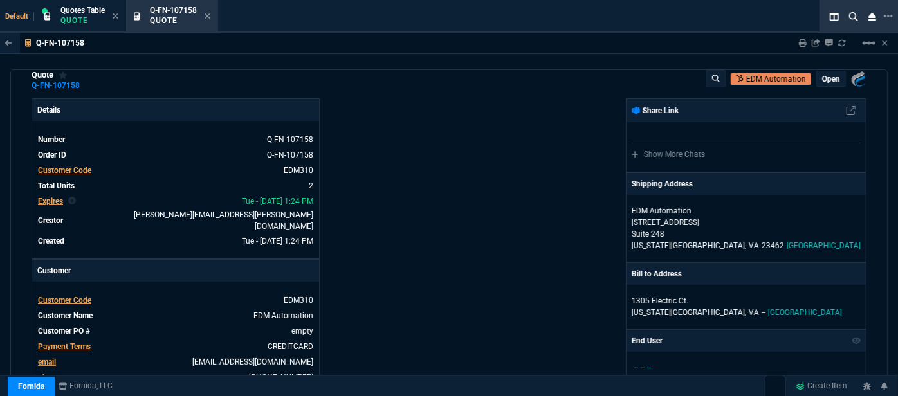
type input "43"
type input "157"
type input "22"
type input "110"
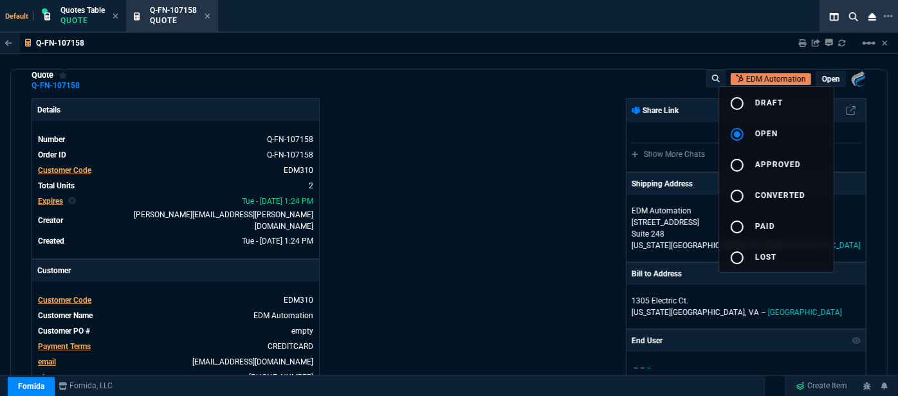
type input "27"
type input "29"
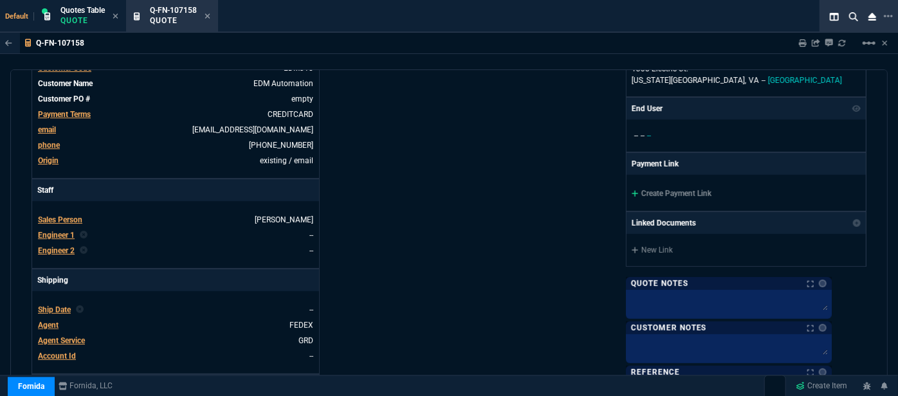
scroll to position [255, 0]
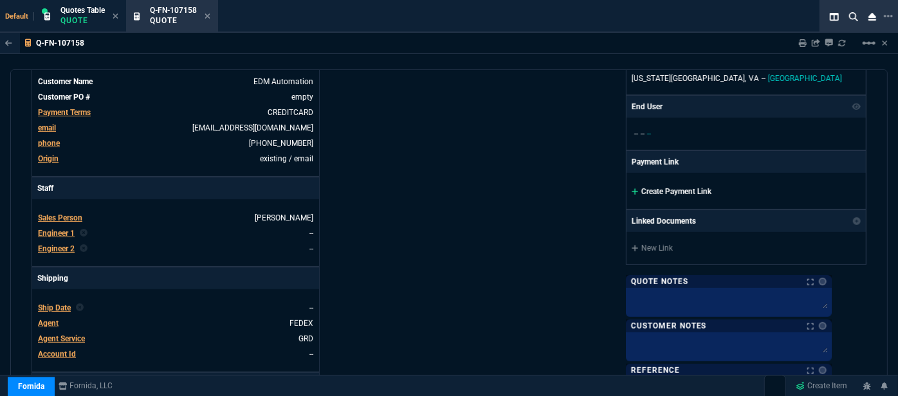
click at [638, 190] on icon at bounding box center [635, 191] width 6 height 6
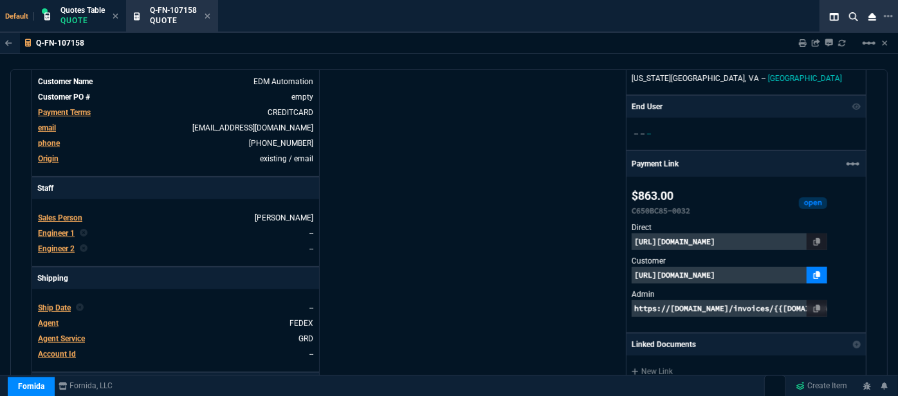
click at [821, 272] on icon at bounding box center [817, 275] width 7 height 8
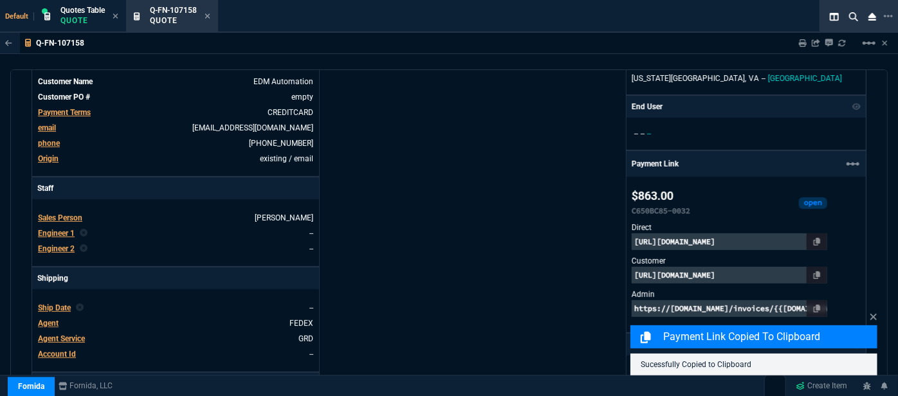
scroll to position [732, 0]
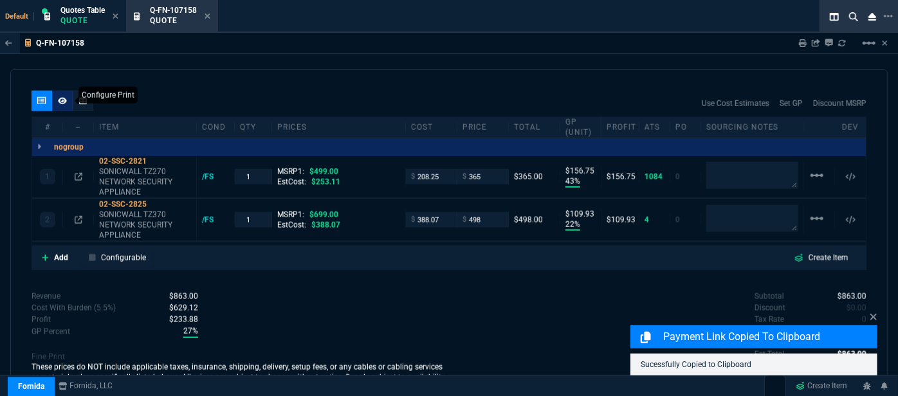
click at [60, 97] on icon at bounding box center [62, 101] width 9 height 8
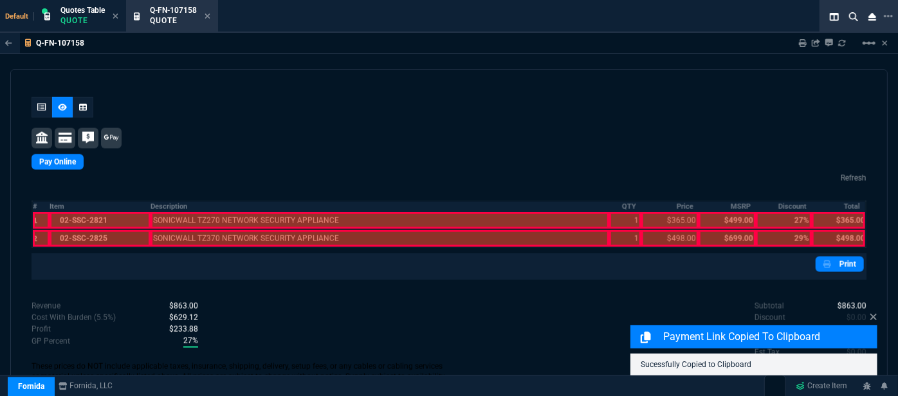
click at [104, 212] on div at bounding box center [101, 220] width 102 height 17
click at [106, 234] on div at bounding box center [101, 238] width 102 height 17
click at [187, 230] on div at bounding box center [380, 238] width 459 height 17
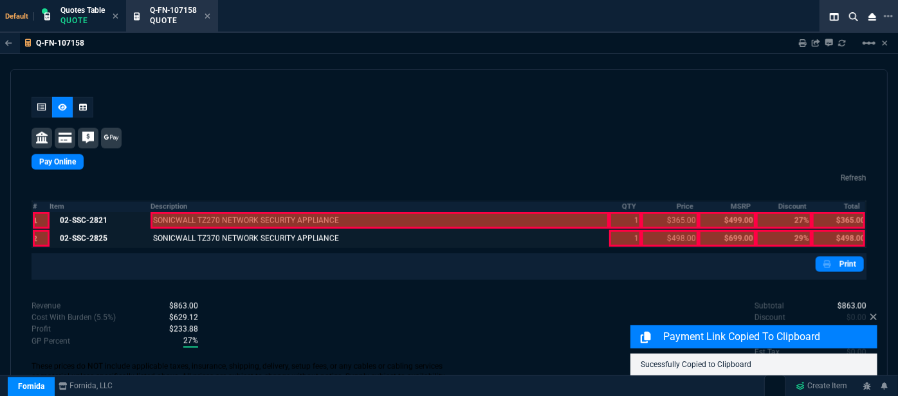
click at [187, 212] on div at bounding box center [380, 220] width 459 height 17
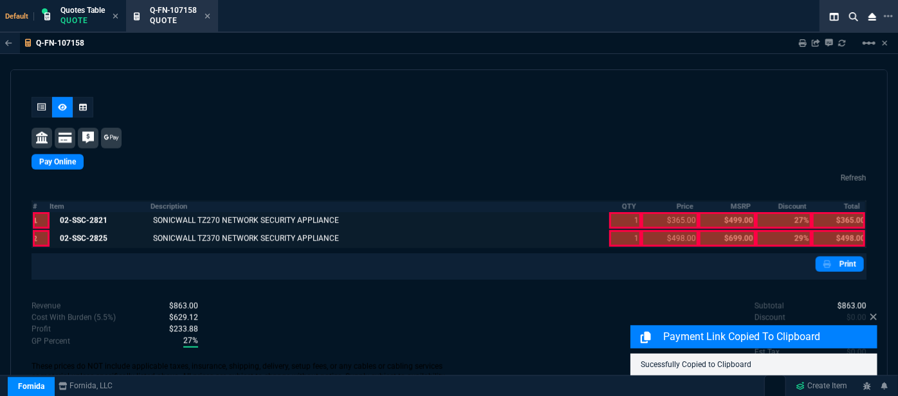
click at [612, 230] on div at bounding box center [625, 238] width 32 height 17
click at [610, 212] on div at bounding box center [625, 220] width 32 height 17
click at [672, 230] on div at bounding box center [669, 238] width 57 height 17
click at [671, 212] on div "Pay Online Refresh # Item Description QTY Price MSRP Discount Total 1 02-SSC-28…" at bounding box center [449, 188] width 835 height 183
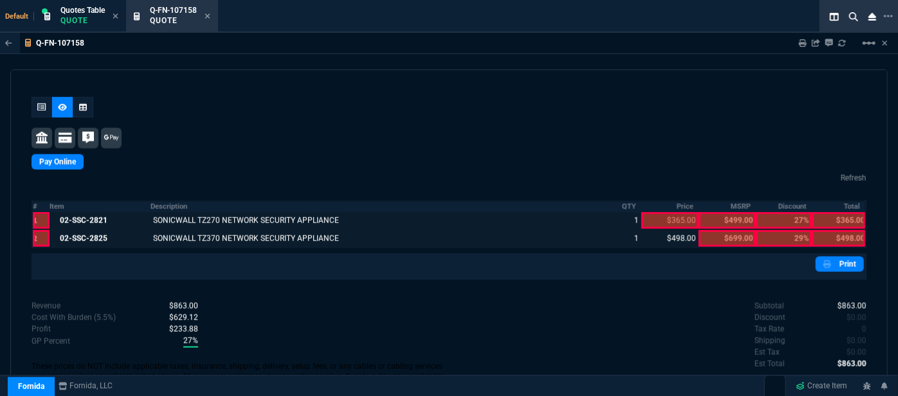
click at [670, 212] on div at bounding box center [669, 220] width 57 height 17
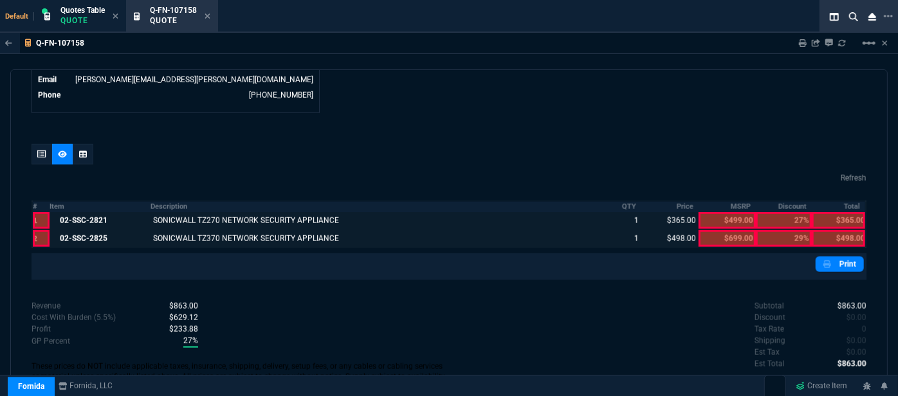
click at [840, 212] on div at bounding box center [838, 220] width 53 height 17
click at [842, 230] on div at bounding box center [838, 238] width 53 height 17
click at [852, 257] on link "Print" at bounding box center [840, 264] width 48 height 15
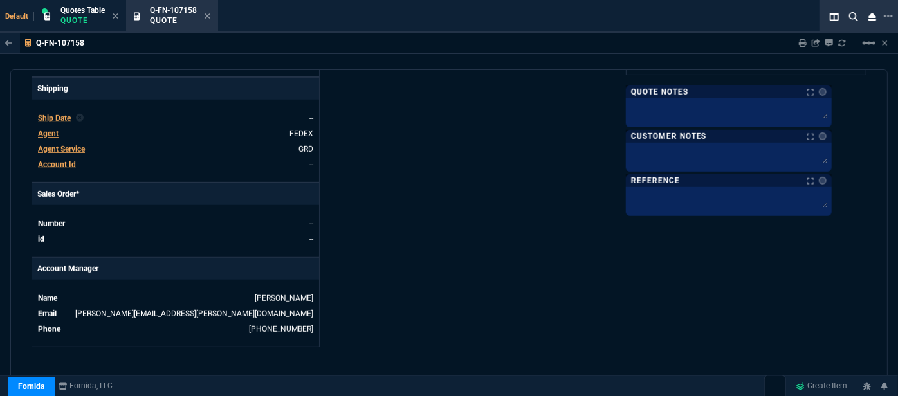
scroll to position [269, 0]
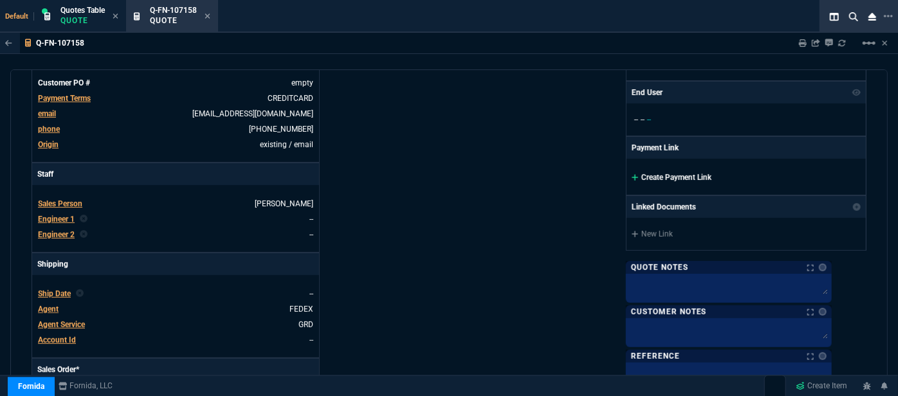
click at [639, 174] on icon at bounding box center [635, 178] width 7 height 8
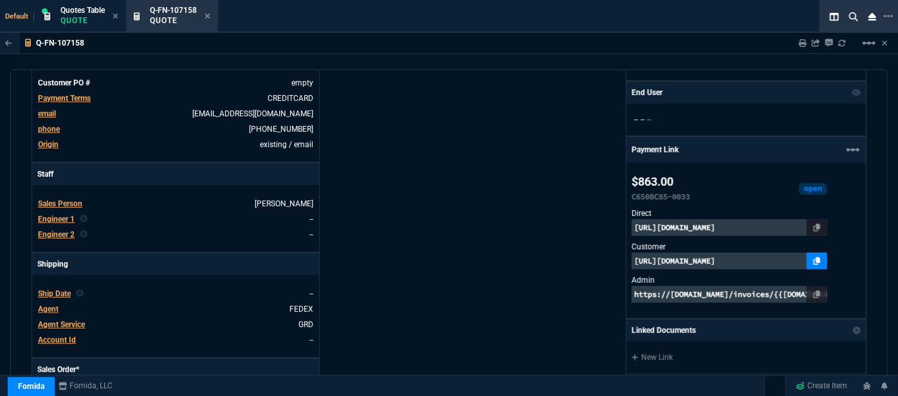
click at [821, 261] on icon at bounding box center [817, 261] width 7 height 8
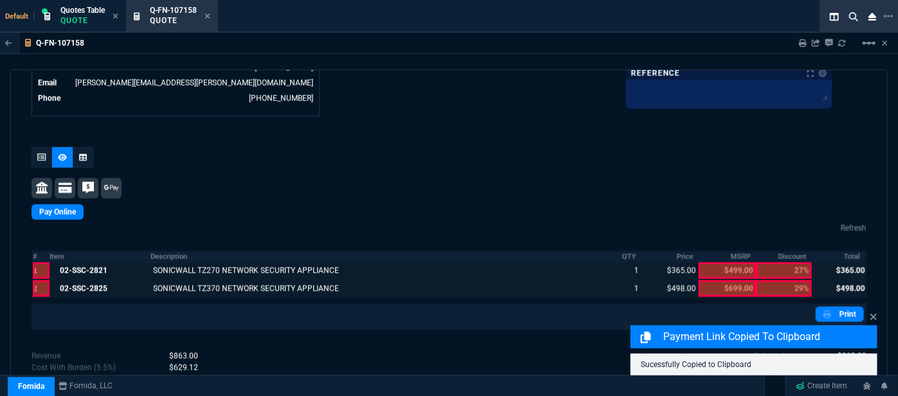
scroll to position [681, 0]
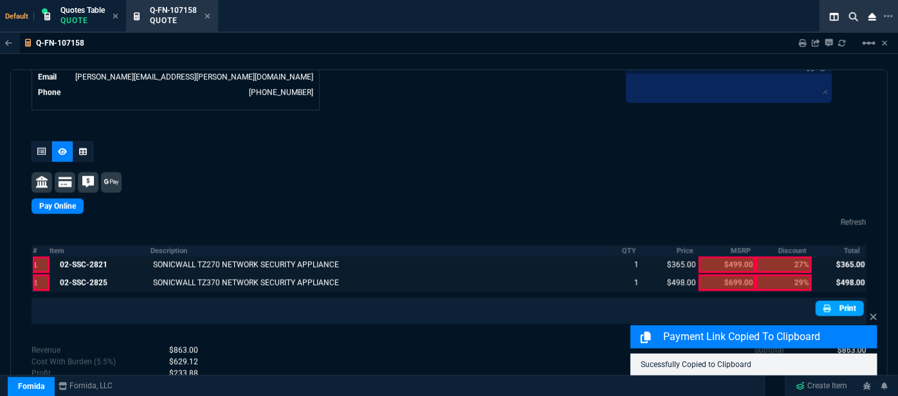
click at [845, 301] on link "Print" at bounding box center [840, 308] width 48 height 15
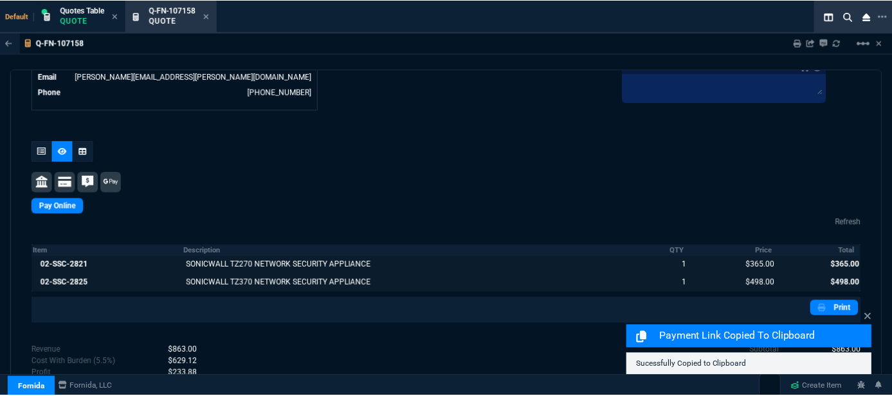
scroll to position [726, 0]
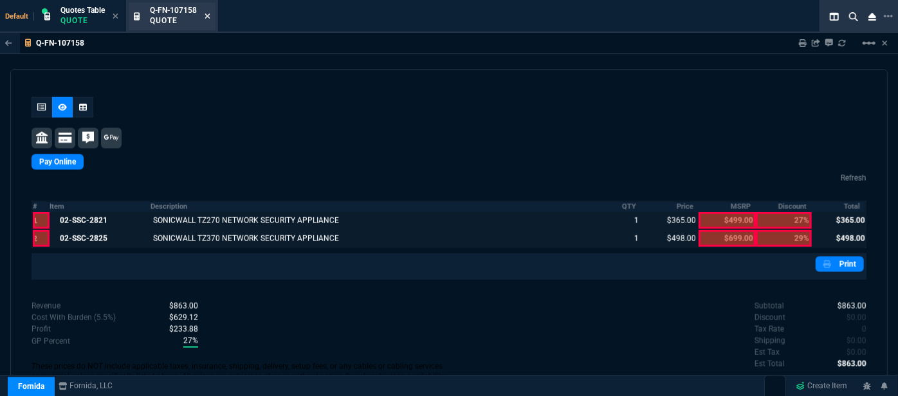
click at [209, 18] on icon at bounding box center [208, 16] width 6 height 8
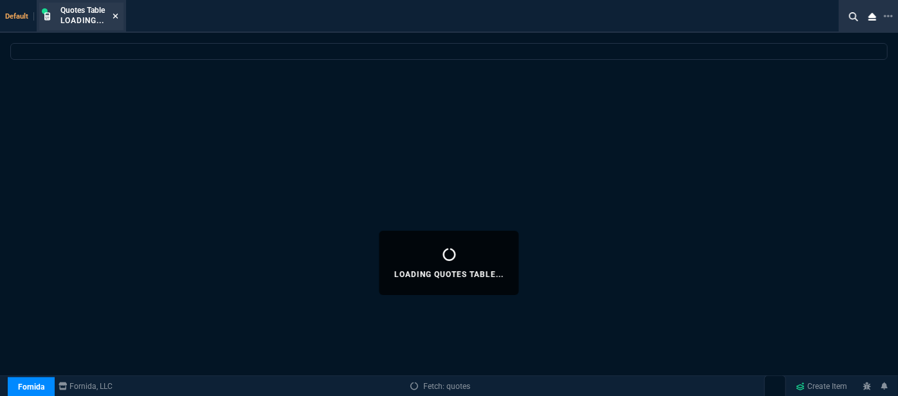
select select
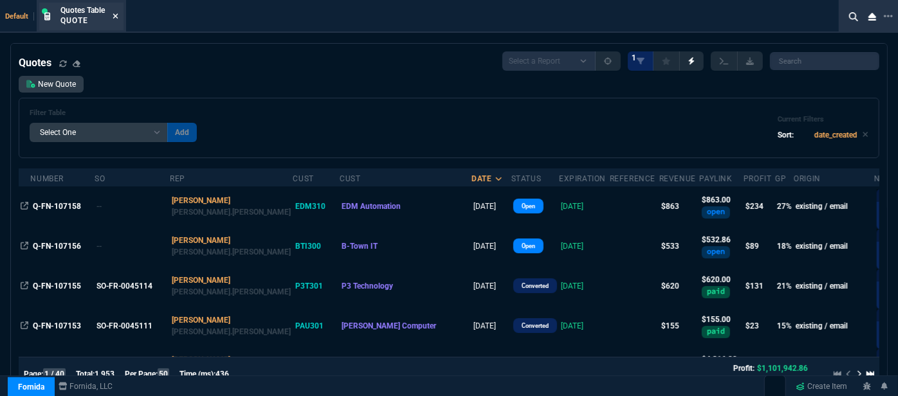
click at [115, 17] on icon at bounding box center [115, 16] width 5 height 5
